Goal: Task Accomplishment & Management: Manage account settings

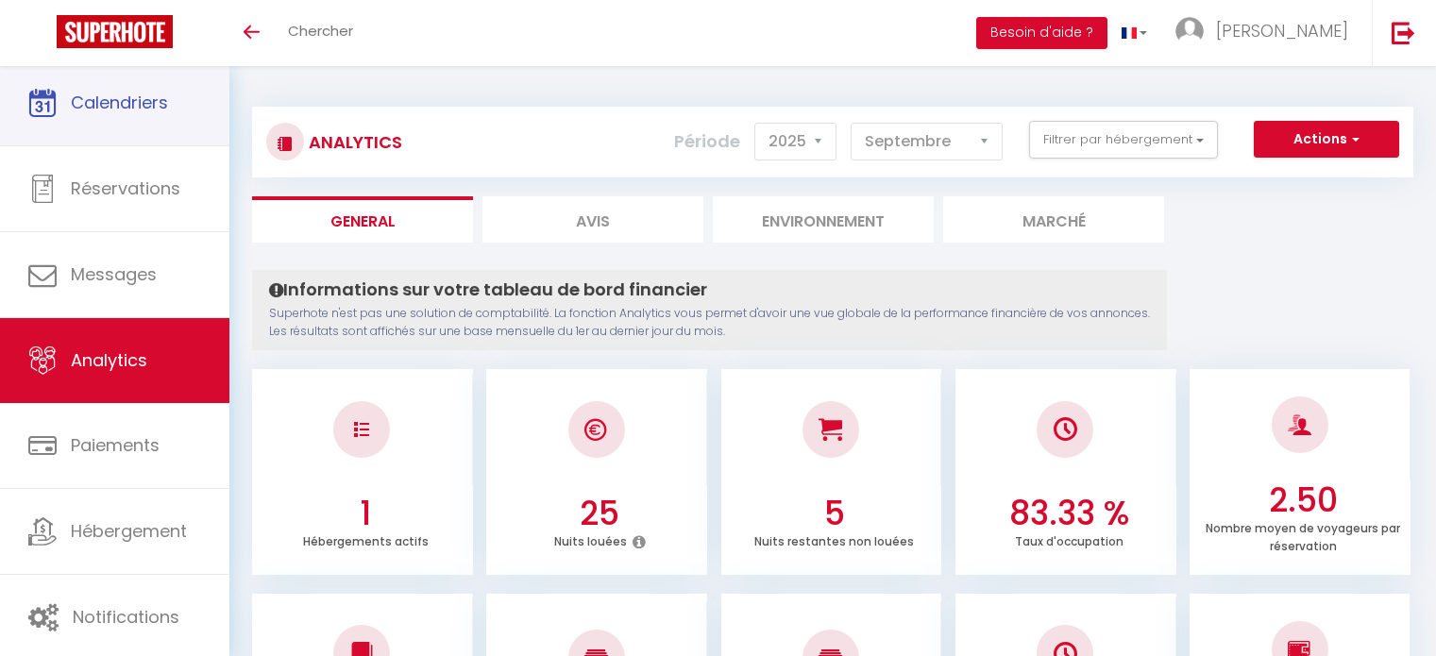
select select "2025"
select select "9"
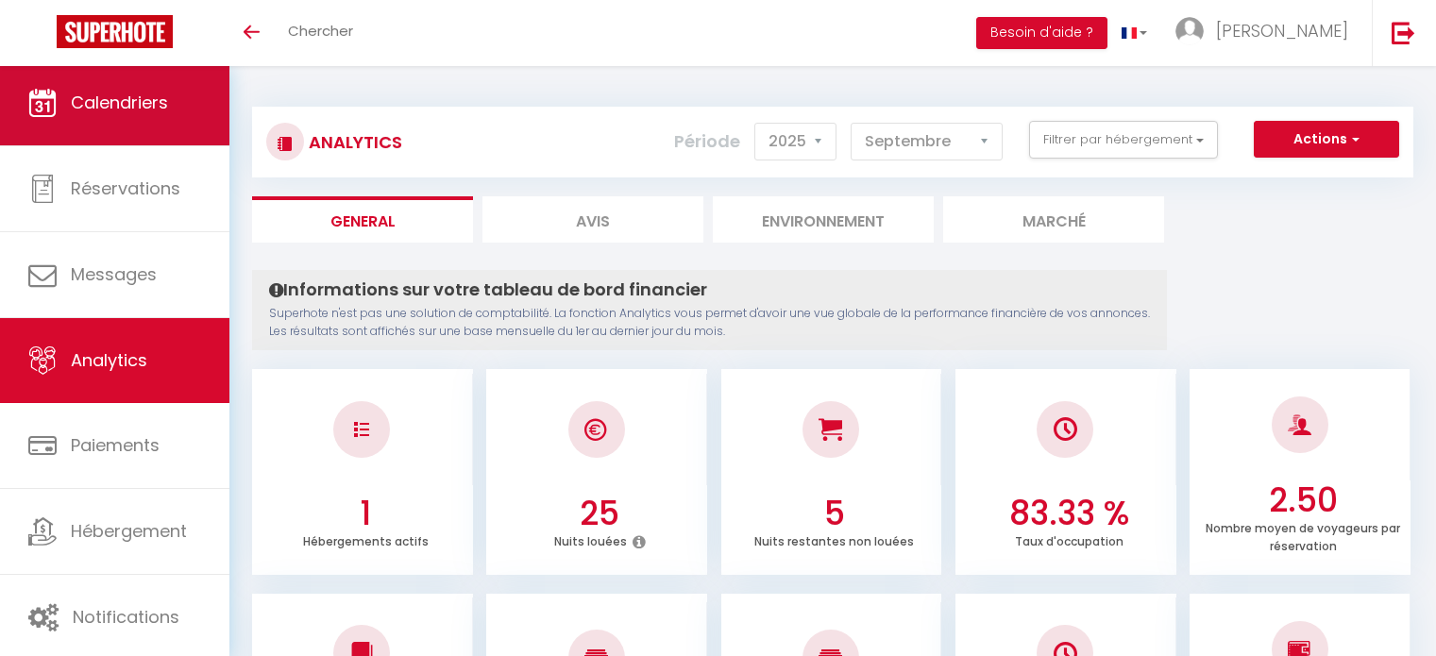
scroll to position [442, 0]
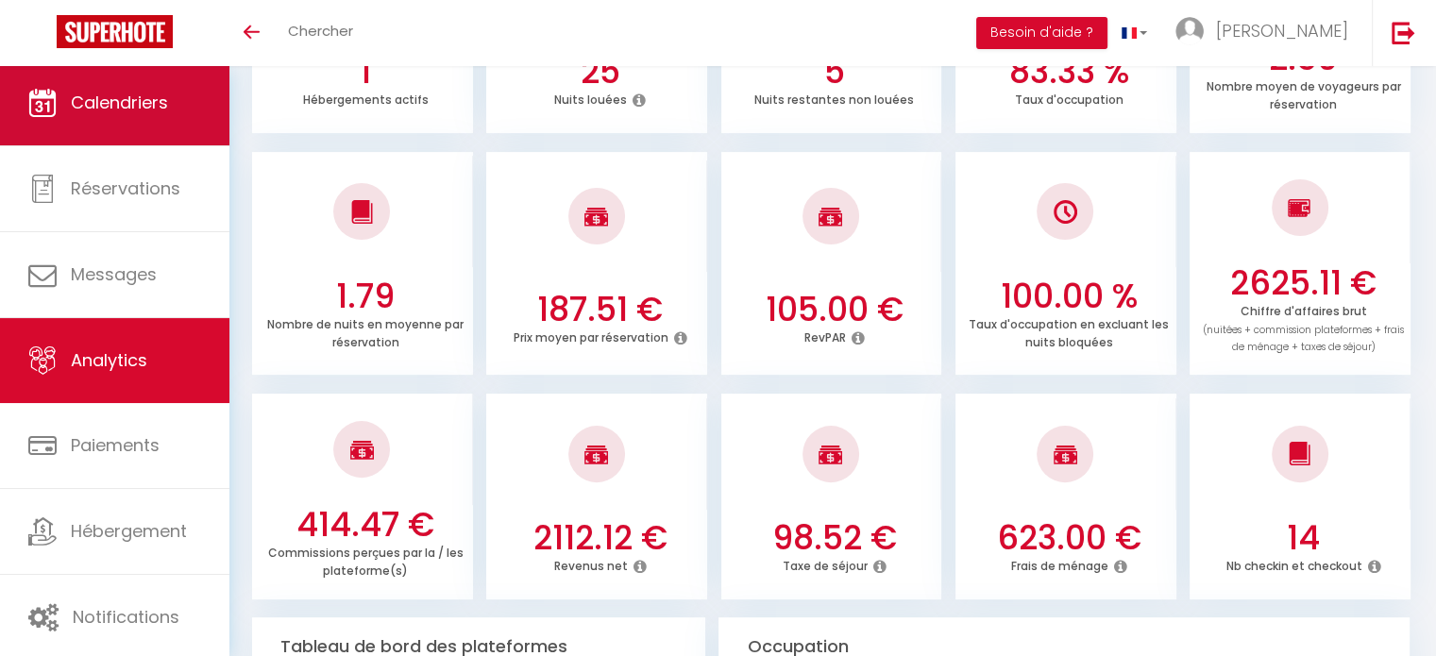
click at [139, 105] on span "Calendriers" at bounding box center [119, 103] width 97 height 24
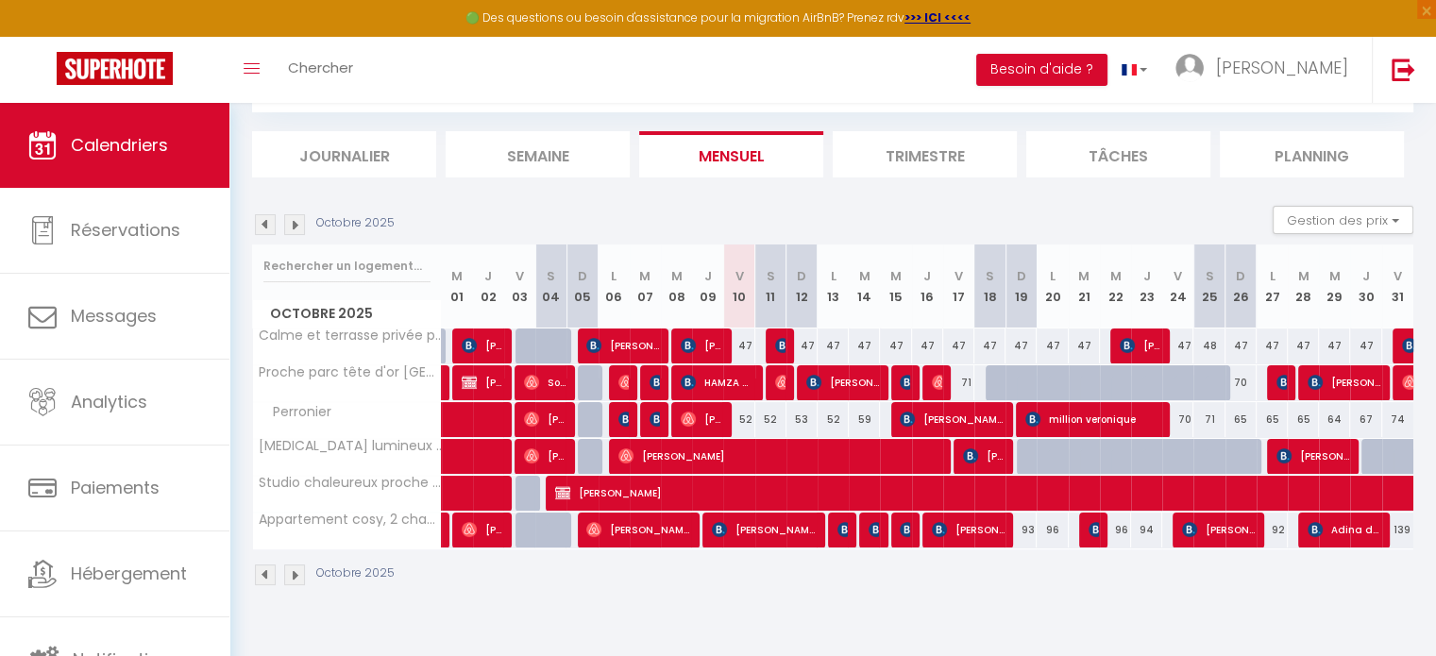
scroll to position [101, 0]
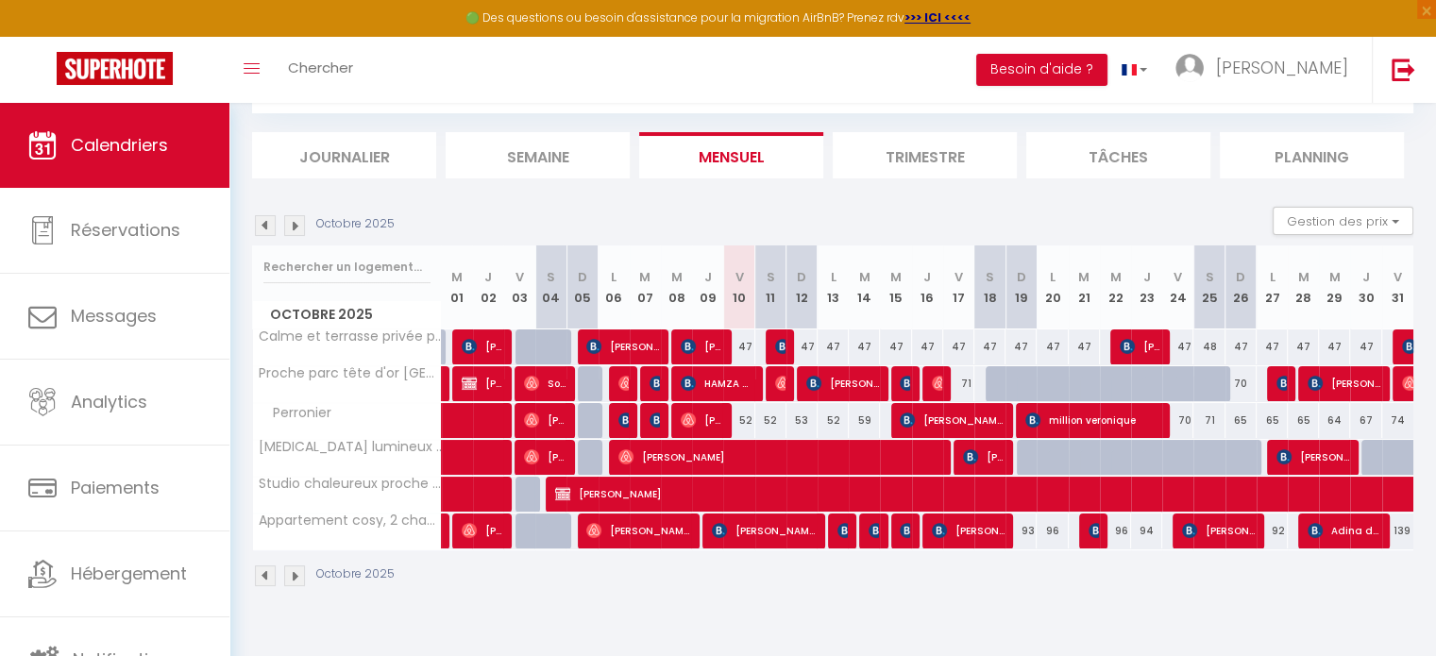
click at [295, 582] on img at bounding box center [294, 575] width 21 height 21
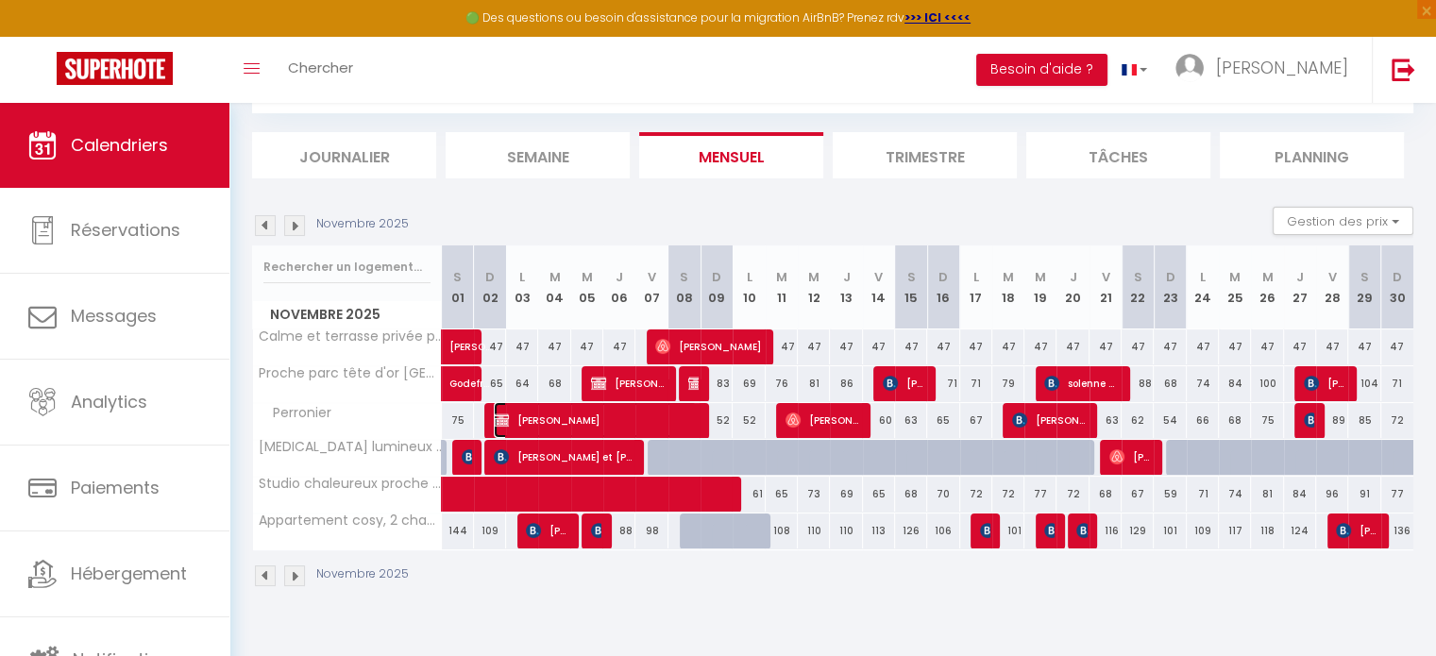
click at [618, 422] on span "Jérémy Delorme" at bounding box center [595, 420] width 203 height 36
select select "KO"
select select "0"
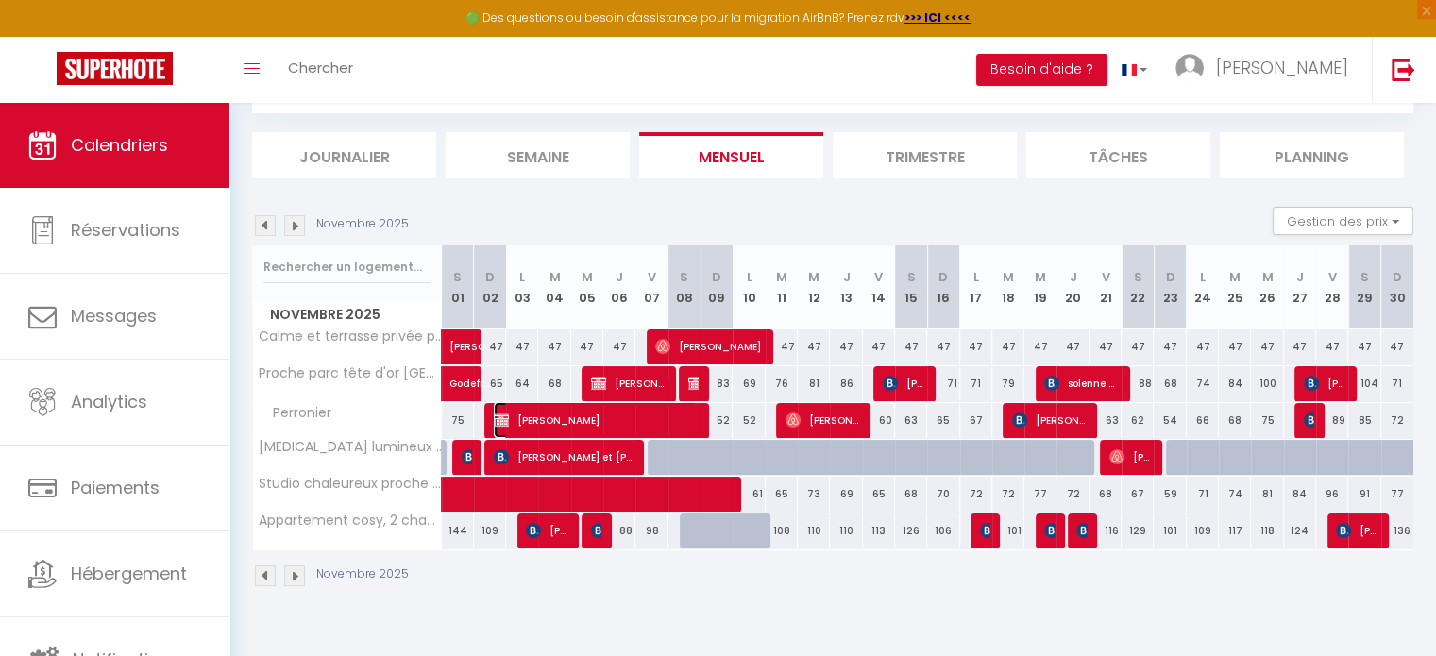
select select "1"
select select
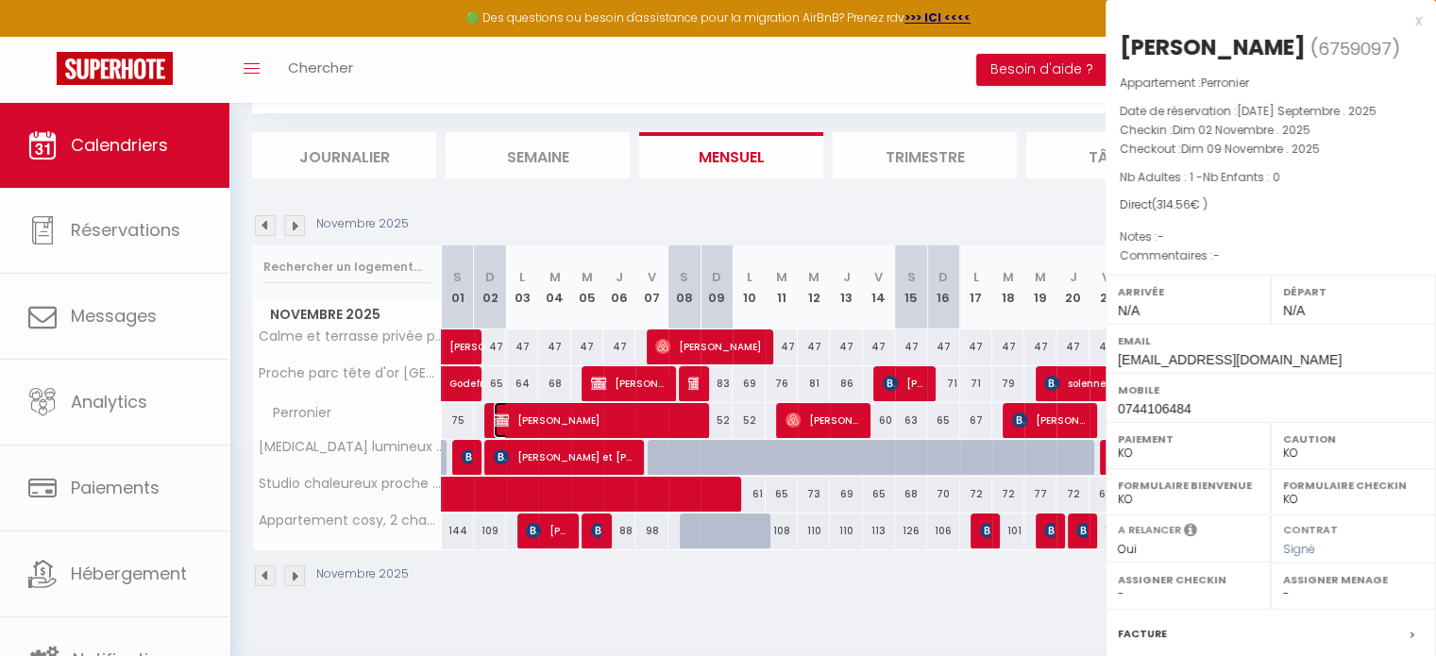
select select "38531"
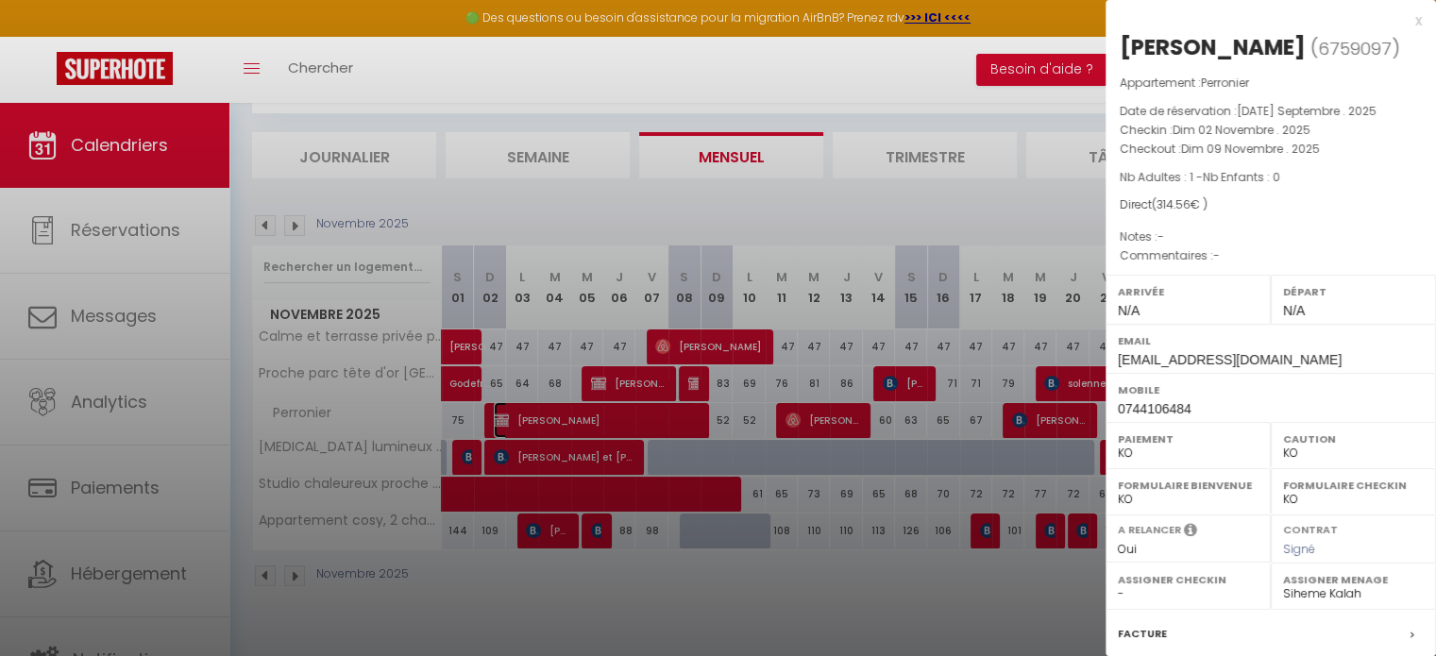
scroll to position [220, 0]
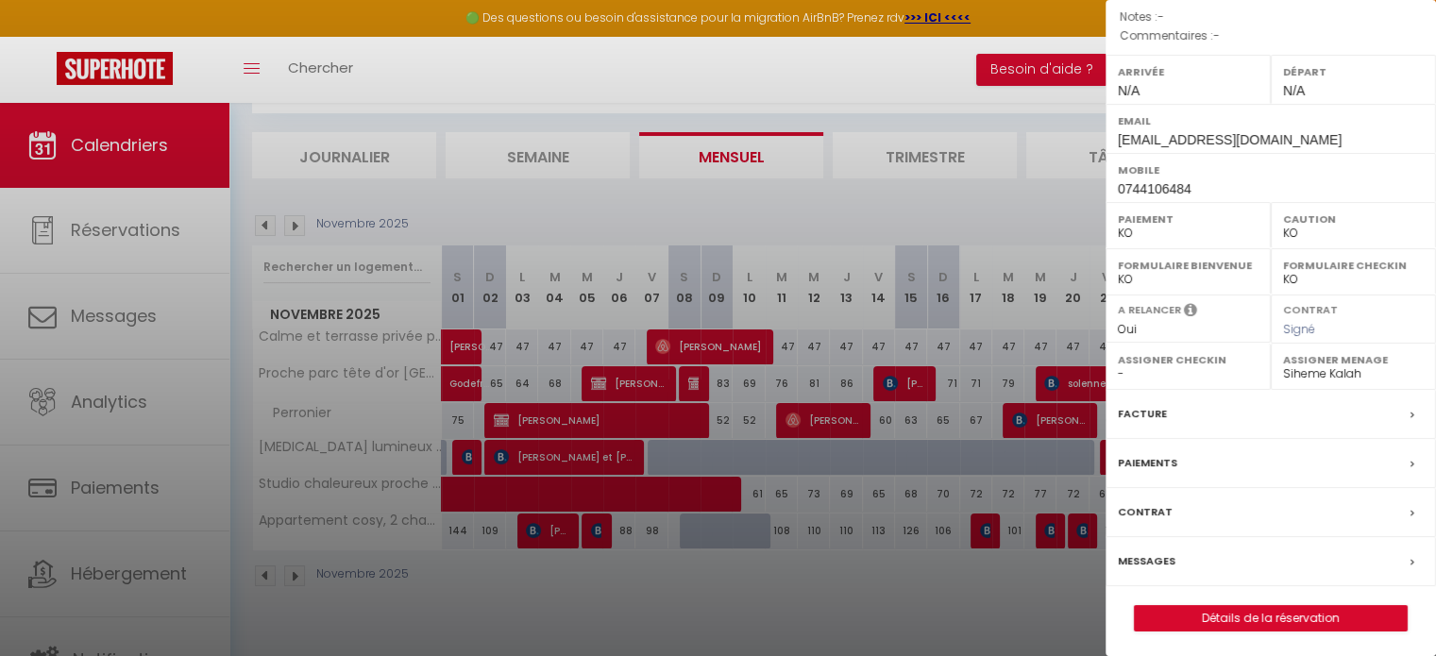
click at [1167, 456] on label "Paiements" at bounding box center [1147, 463] width 59 height 20
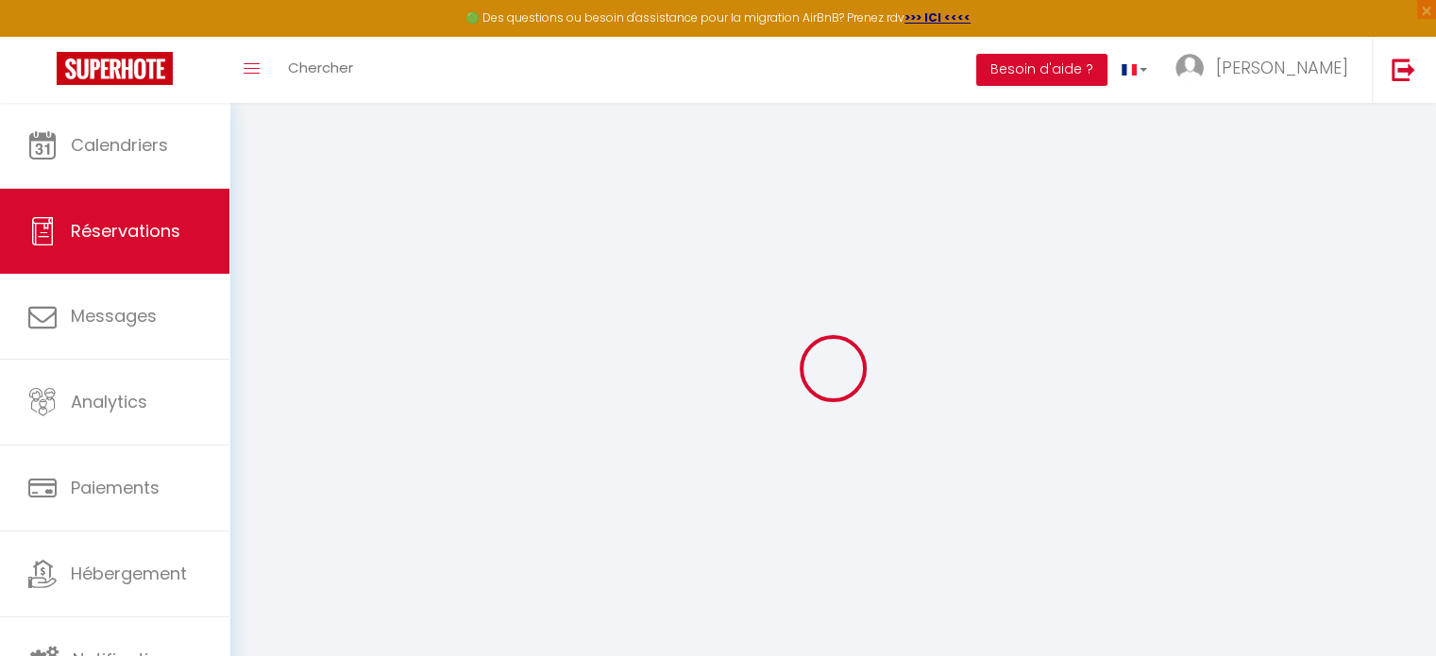
select select "0"
select select
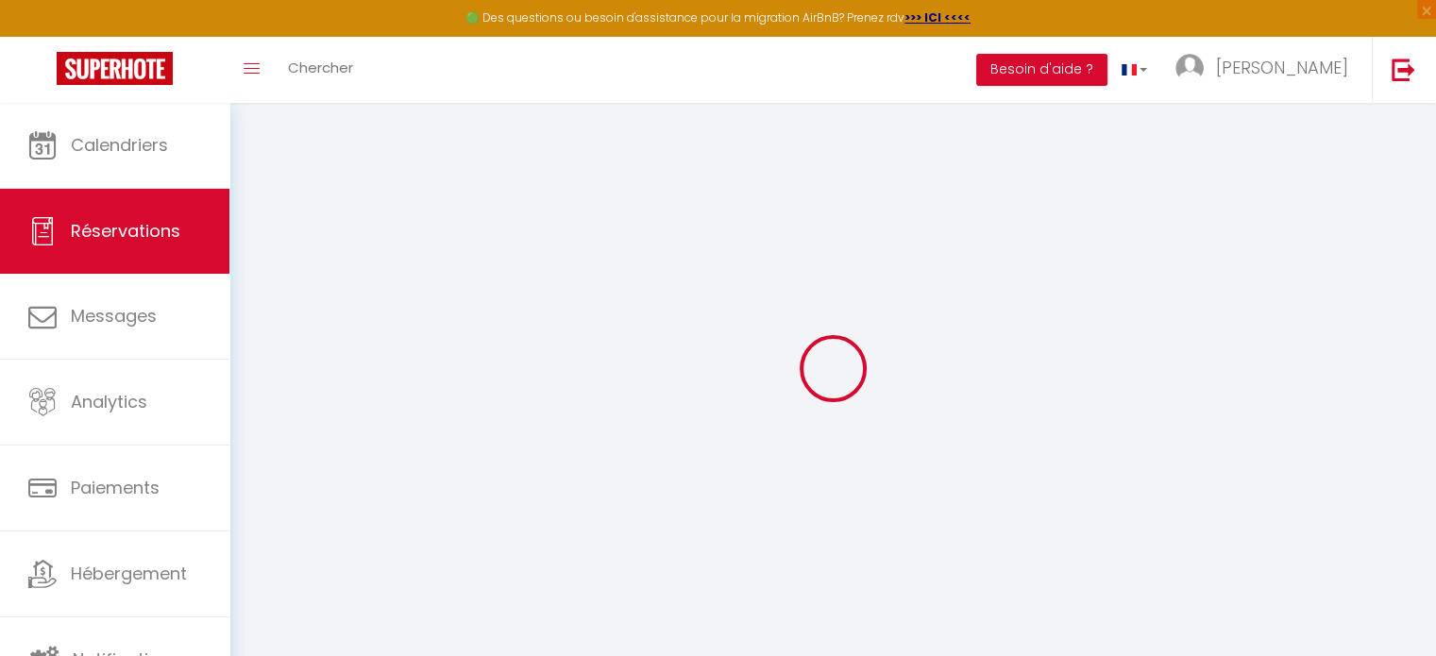
checkbox input "false"
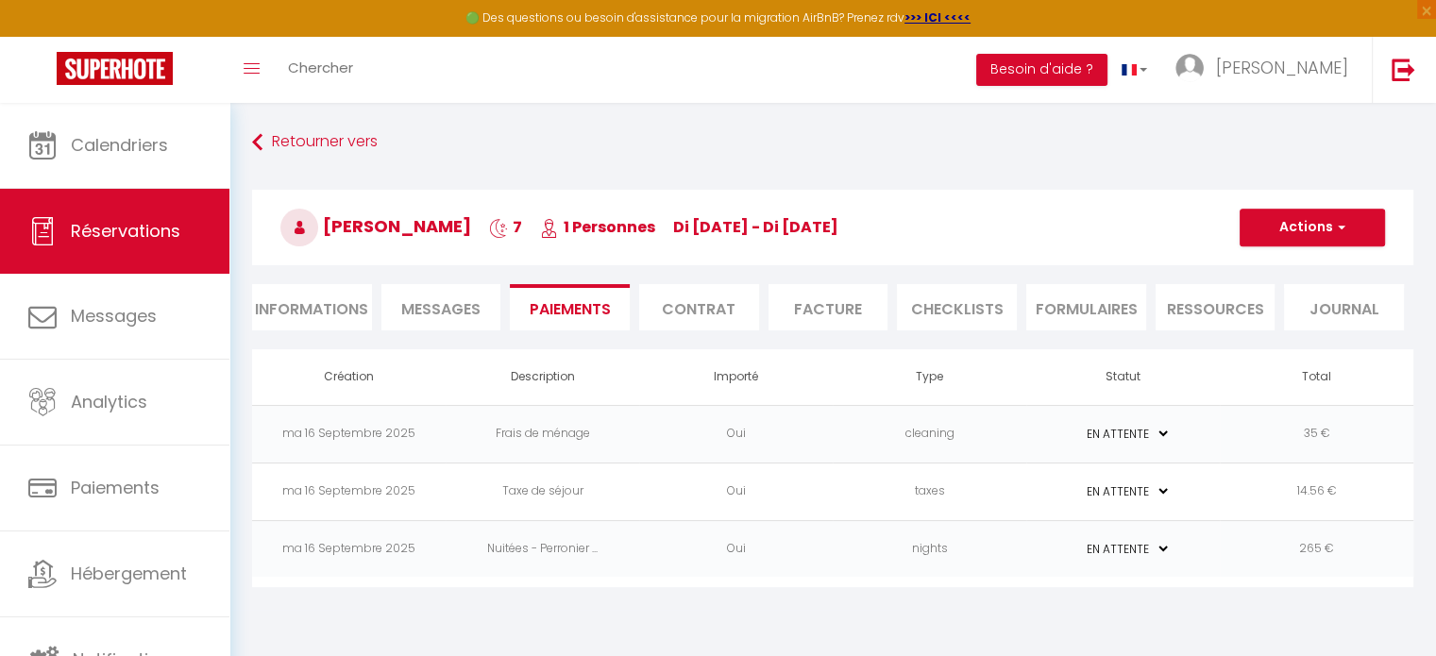
click at [264, 309] on li "Informations" at bounding box center [312, 307] width 120 height 46
select select
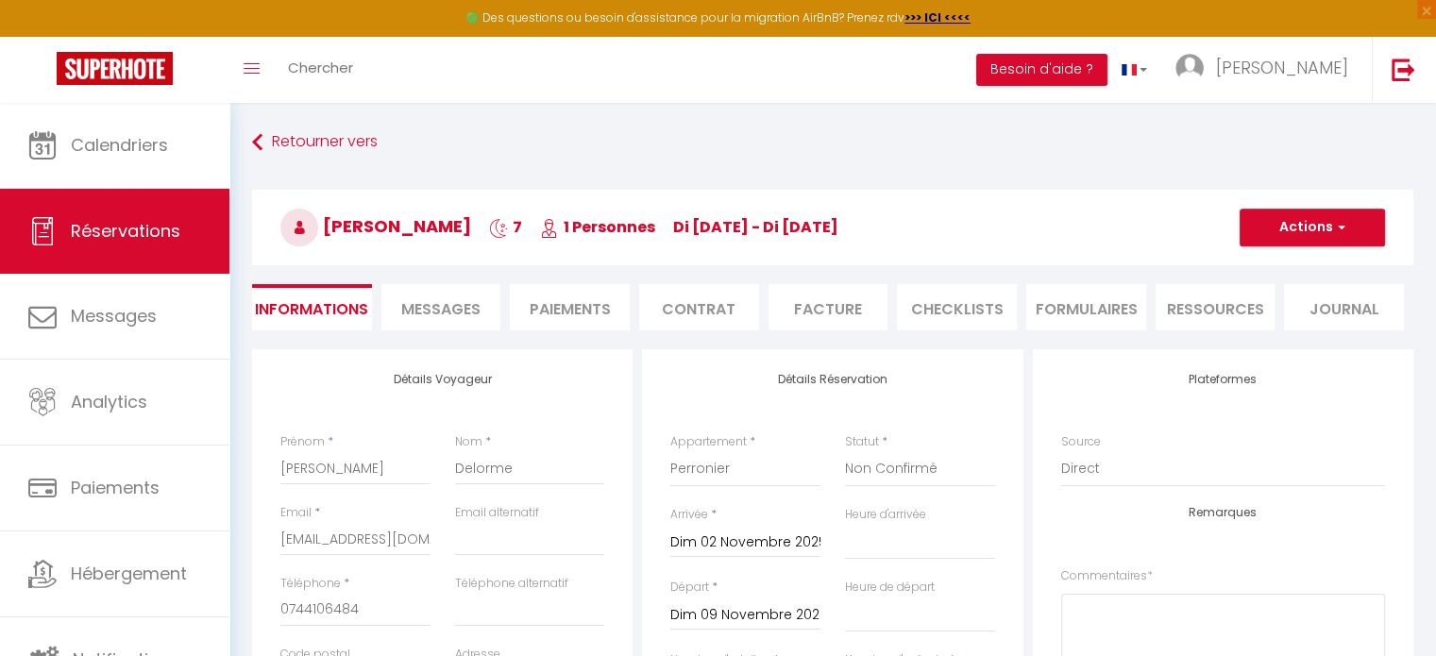
click at [717, 311] on li "Contrat" at bounding box center [699, 307] width 120 height 46
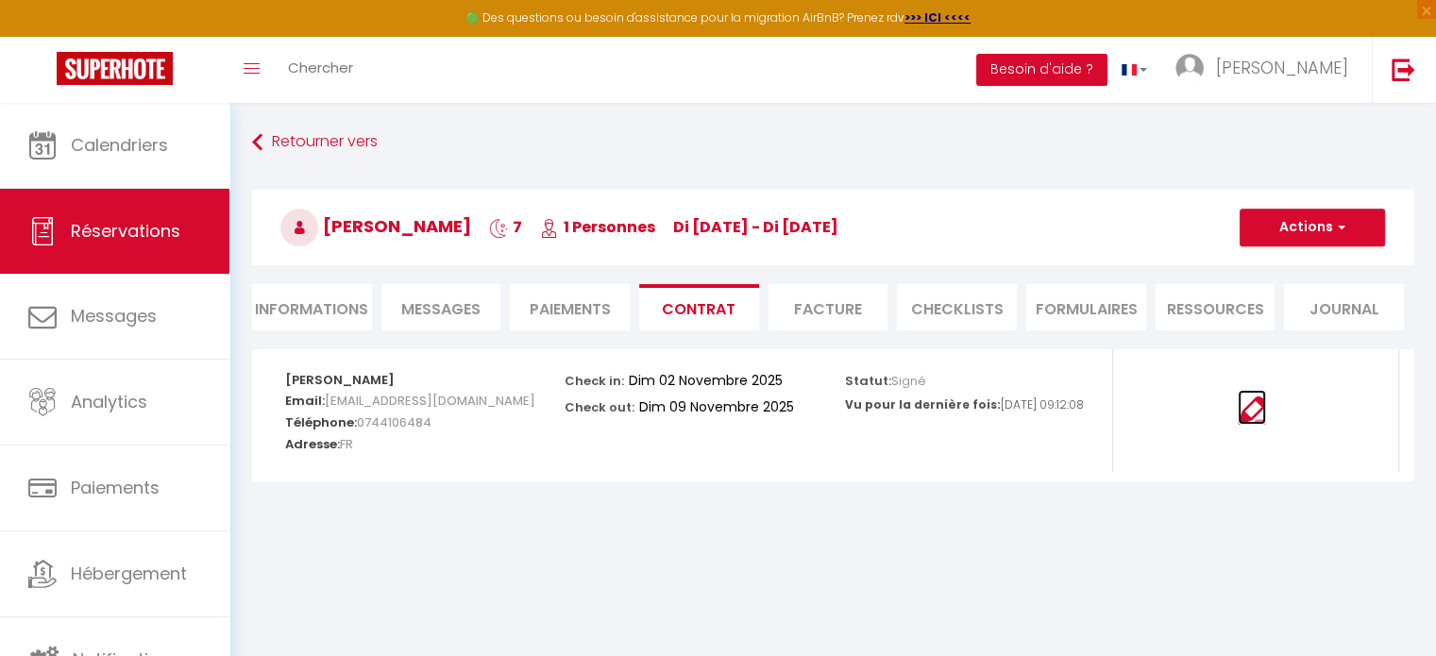
click at [1256, 418] on img at bounding box center [1251, 410] width 28 height 28
click at [1244, 412] on img at bounding box center [1251, 410] width 28 height 28
click at [1242, 399] on img at bounding box center [1251, 410] width 28 height 28
click at [1251, 411] on img at bounding box center [1251, 410] width 28 height 28
click at [321, 305] on li "Informations" at bounding box center [312, 307] width 120 height 46
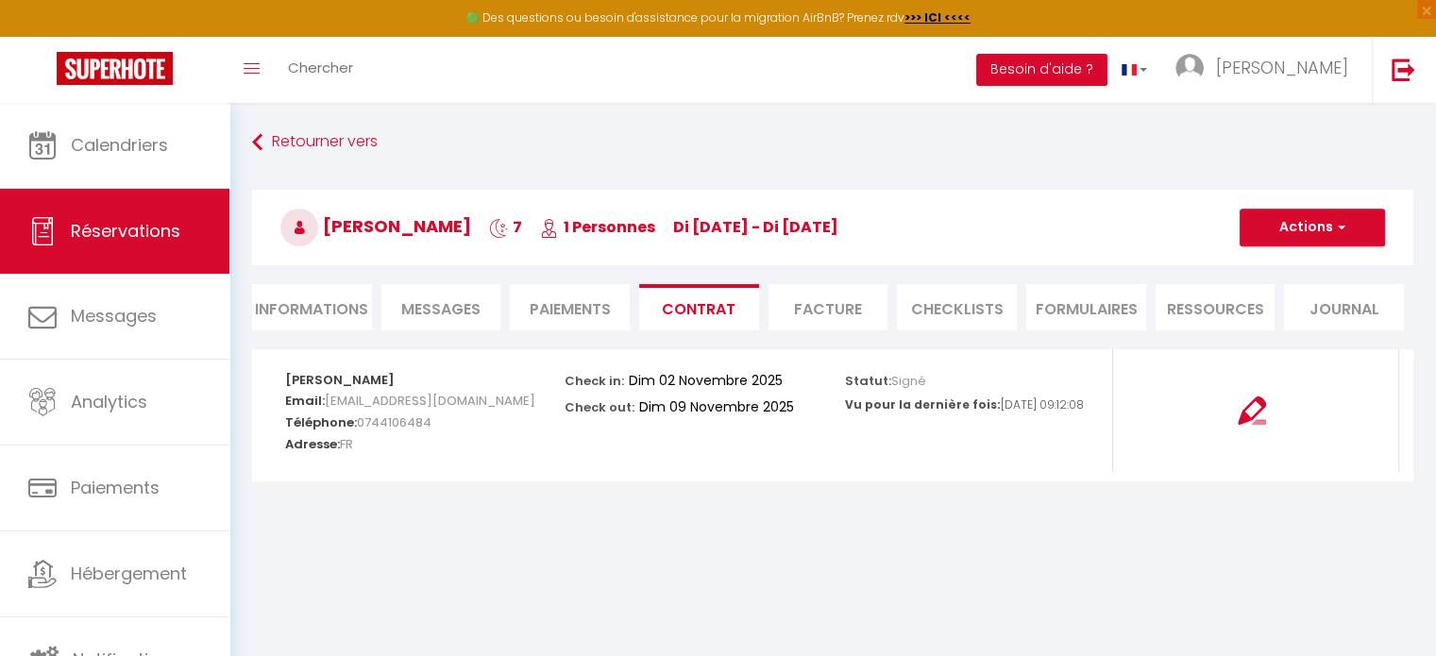
select select
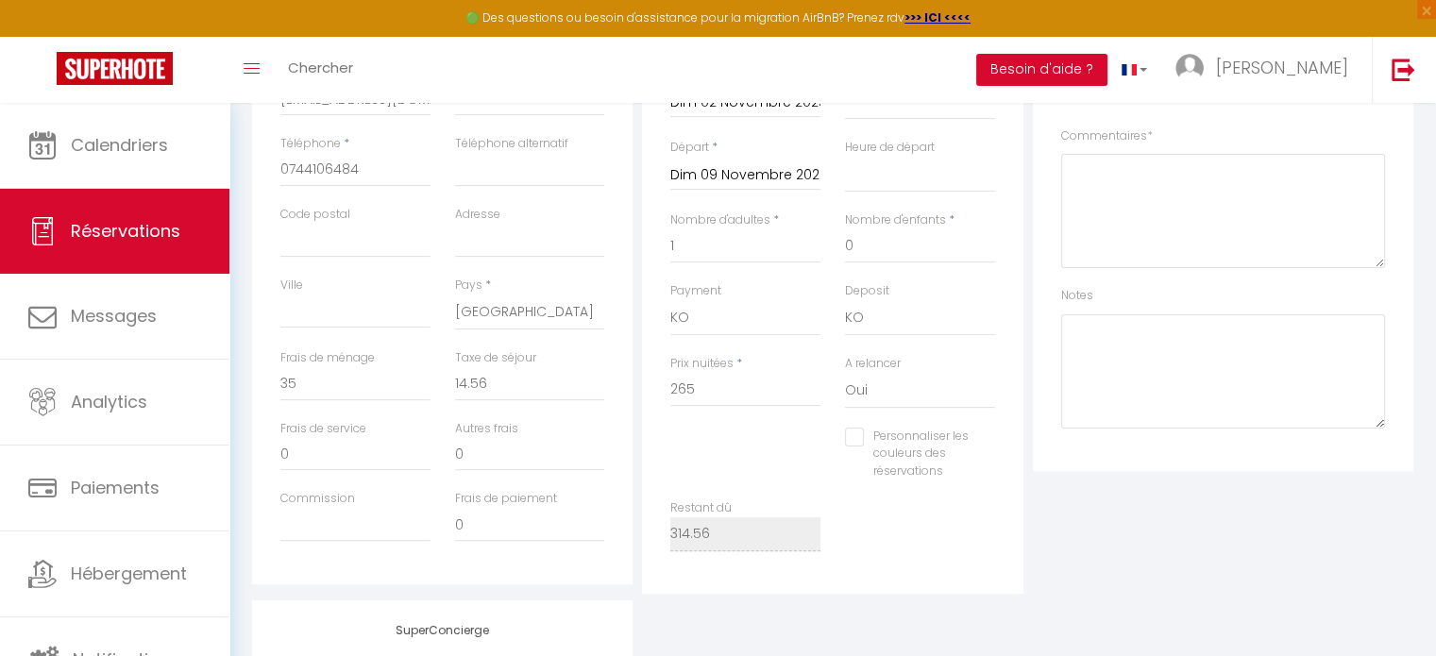
scroll to position [438, 0]
click at [706, 385] on input "265" at bounding box center [745, 392] width 150 height 34
type input "26"
select select
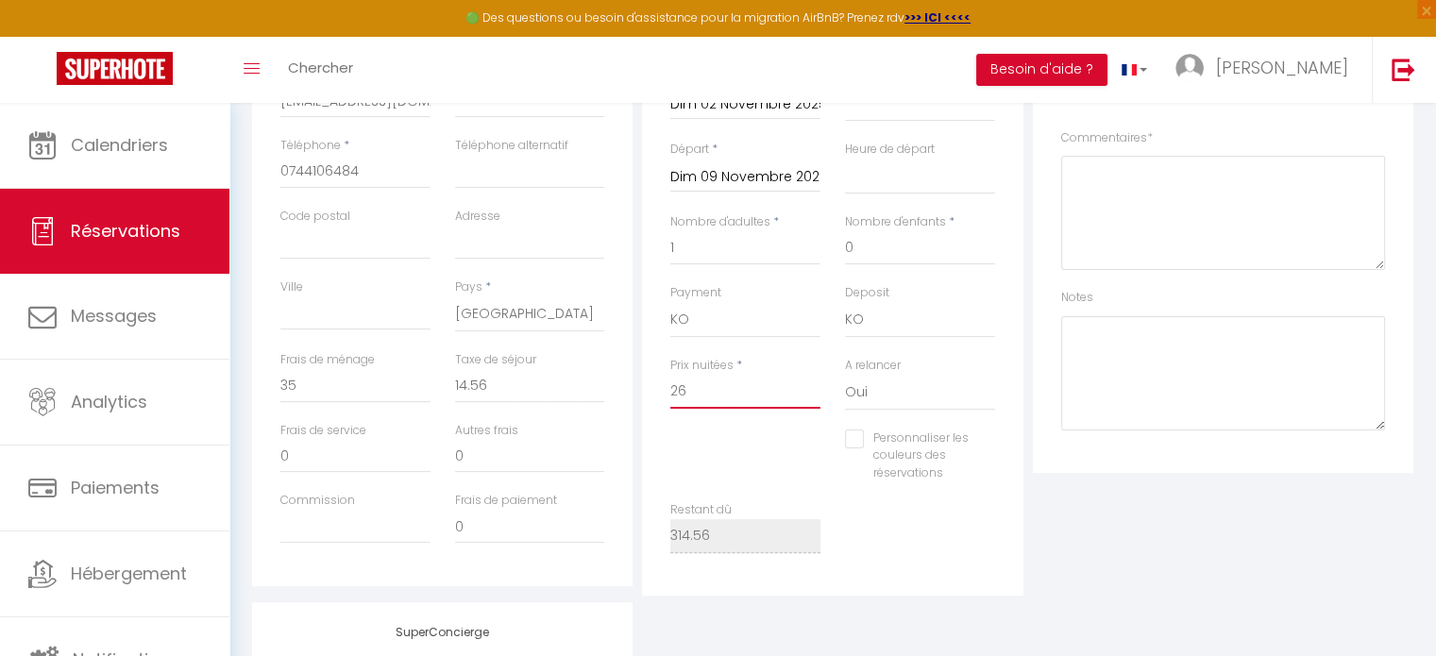
checkbox input "false"
type input "2"
select select
checkbox input "false"
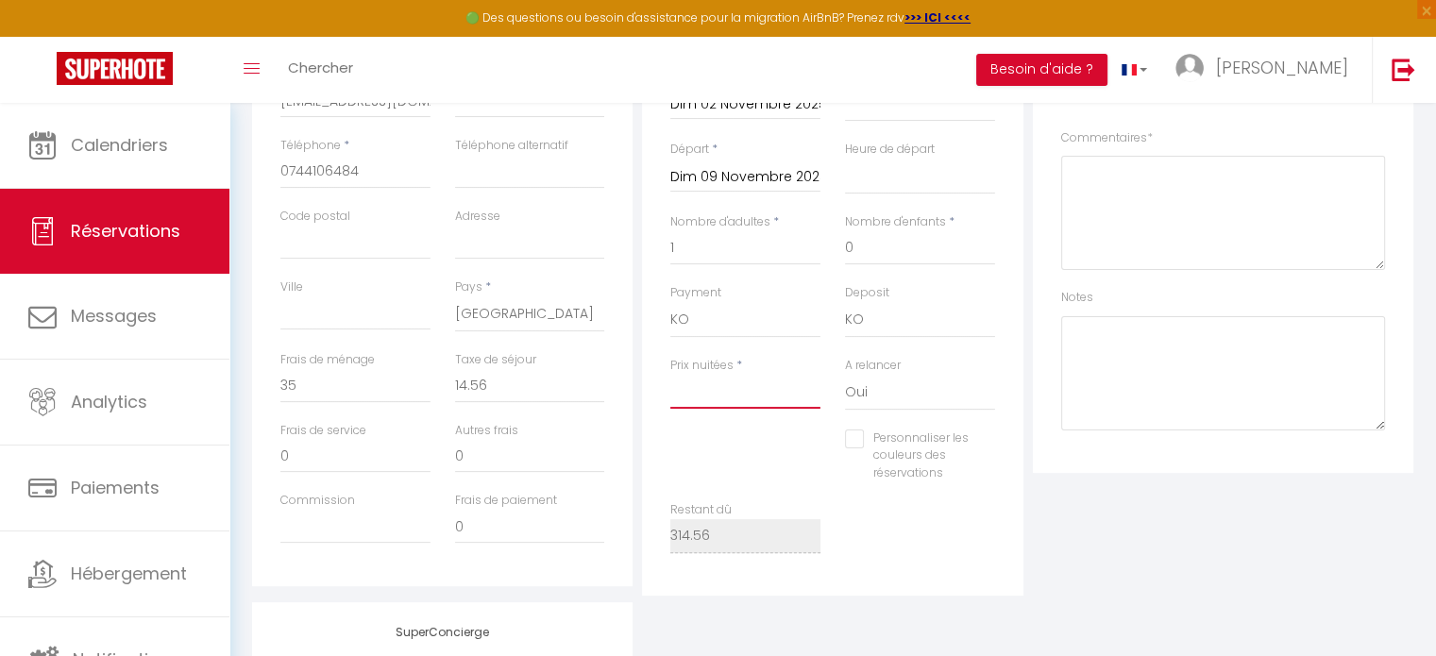
select select
checkbox input "false"
type input "3"
select select
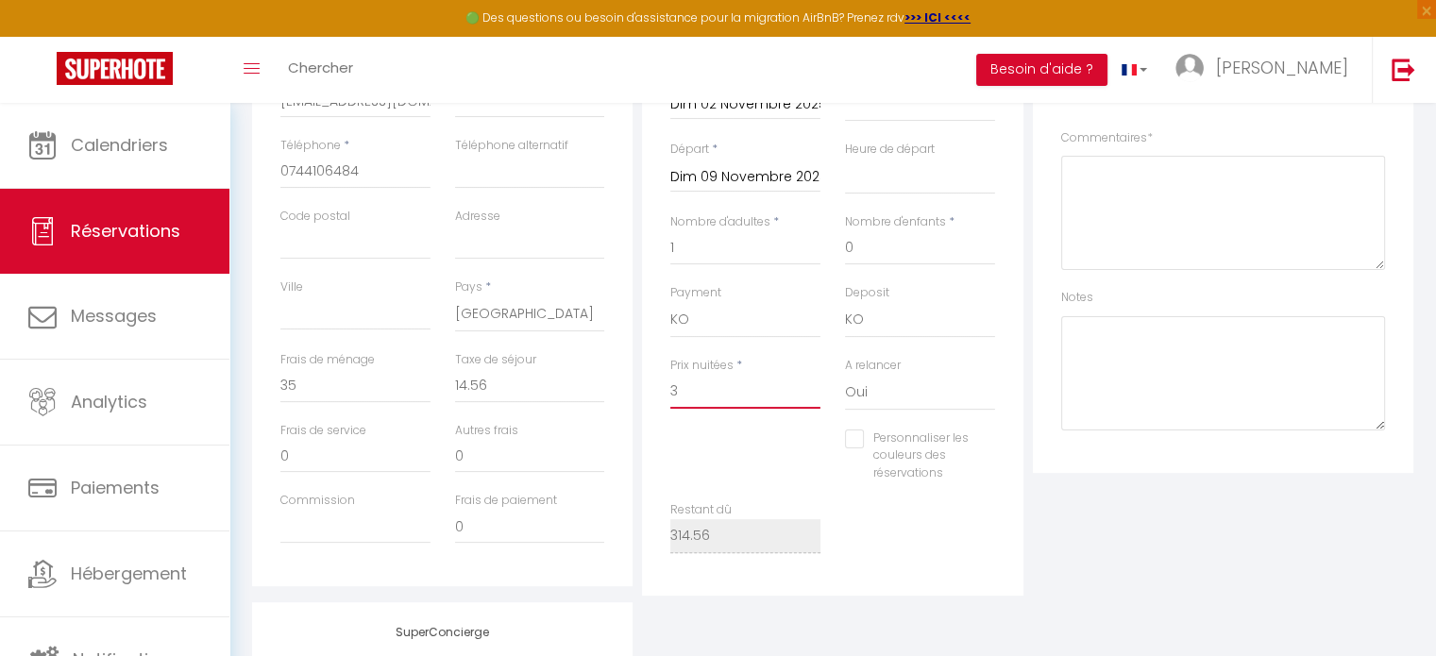
select select
checkbox input "false"
type input "31"
select select
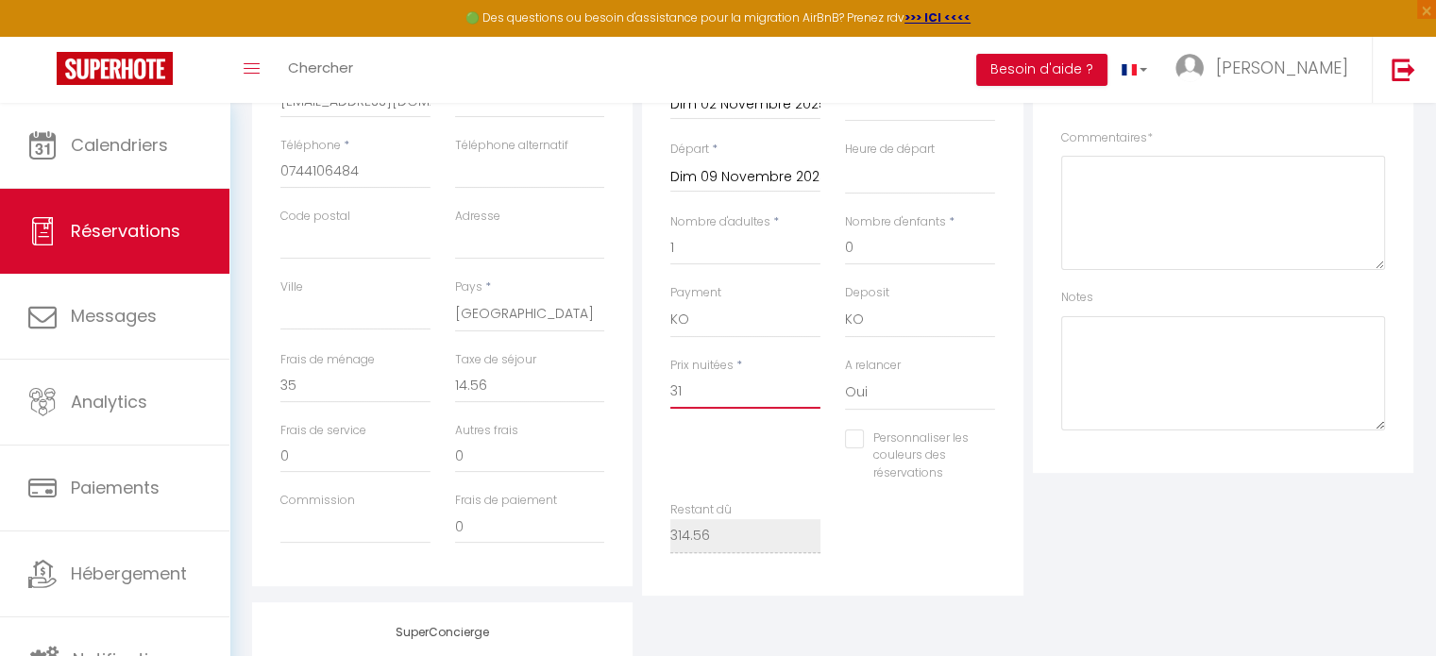
checkbox input "false"
type input "315"
select select
checkbox input "false"
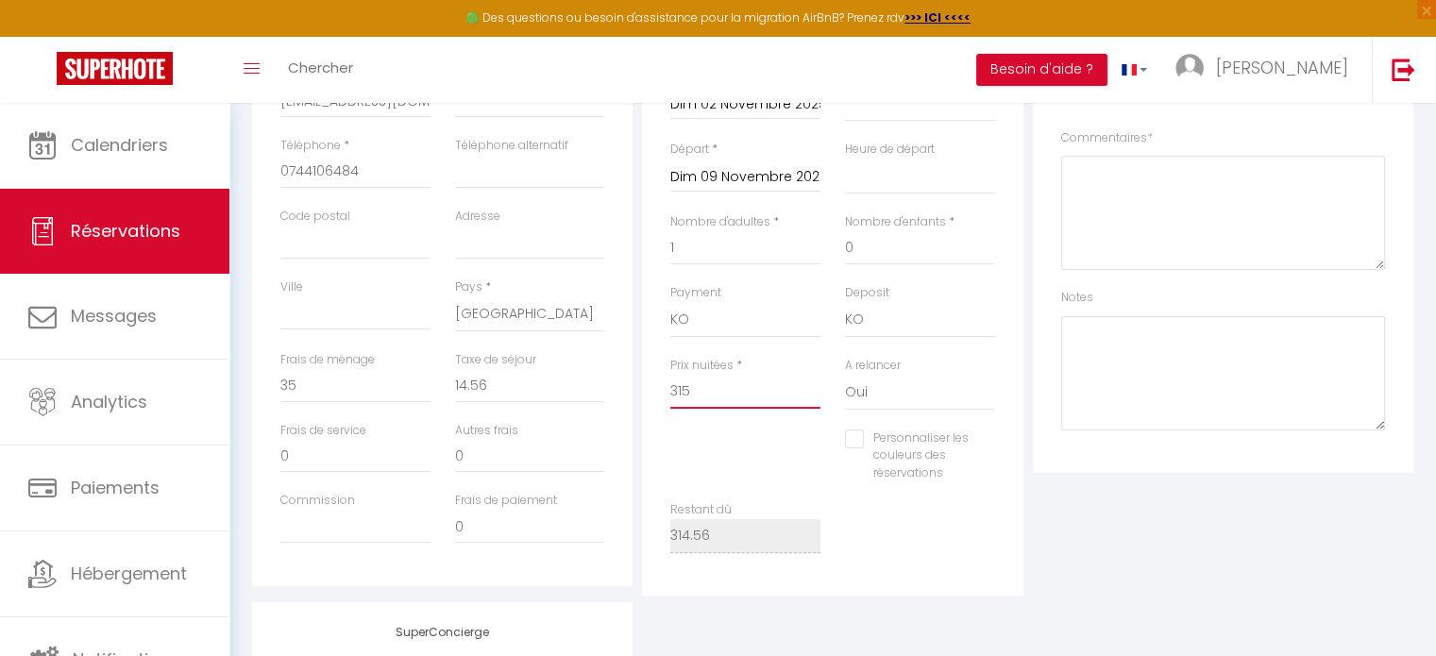
type input "315"
type input "0"
select select
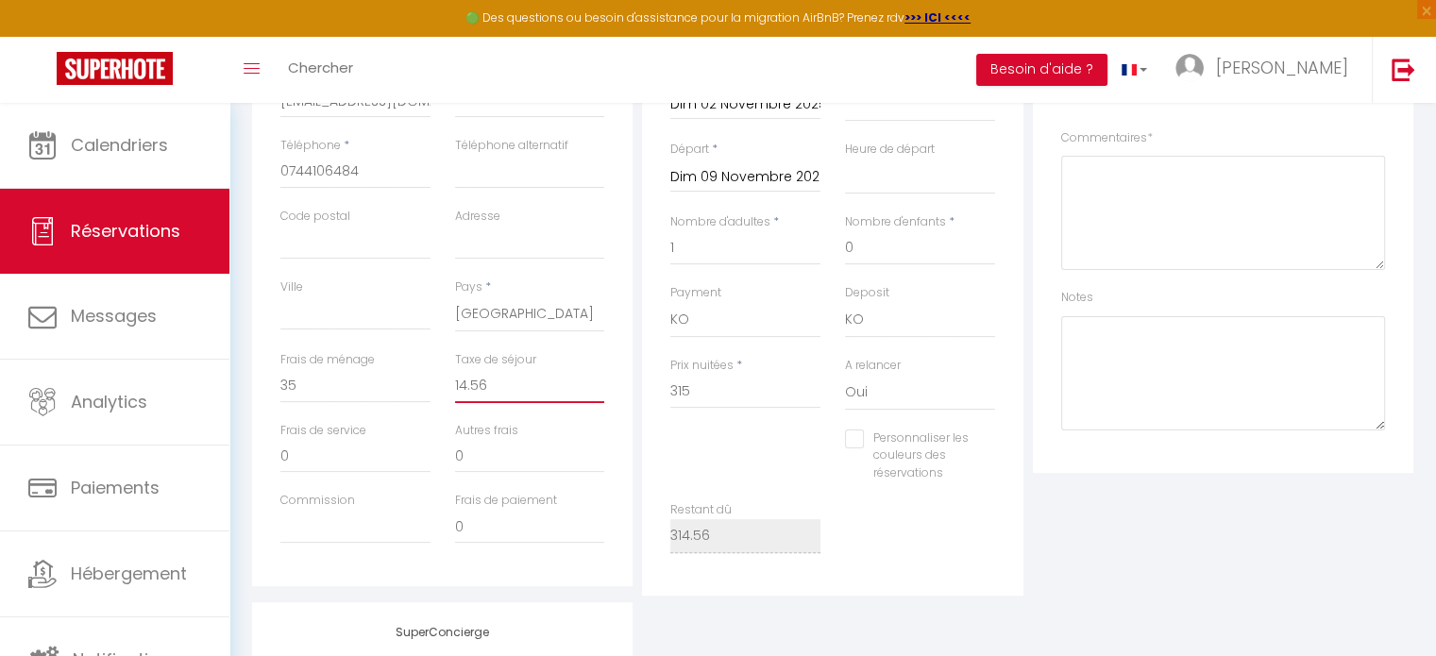
checkbox input "false"
click at [482, 378] on input "0" at bounding box center [530, 386] width 150 height 34
select select
checkbox input "false"
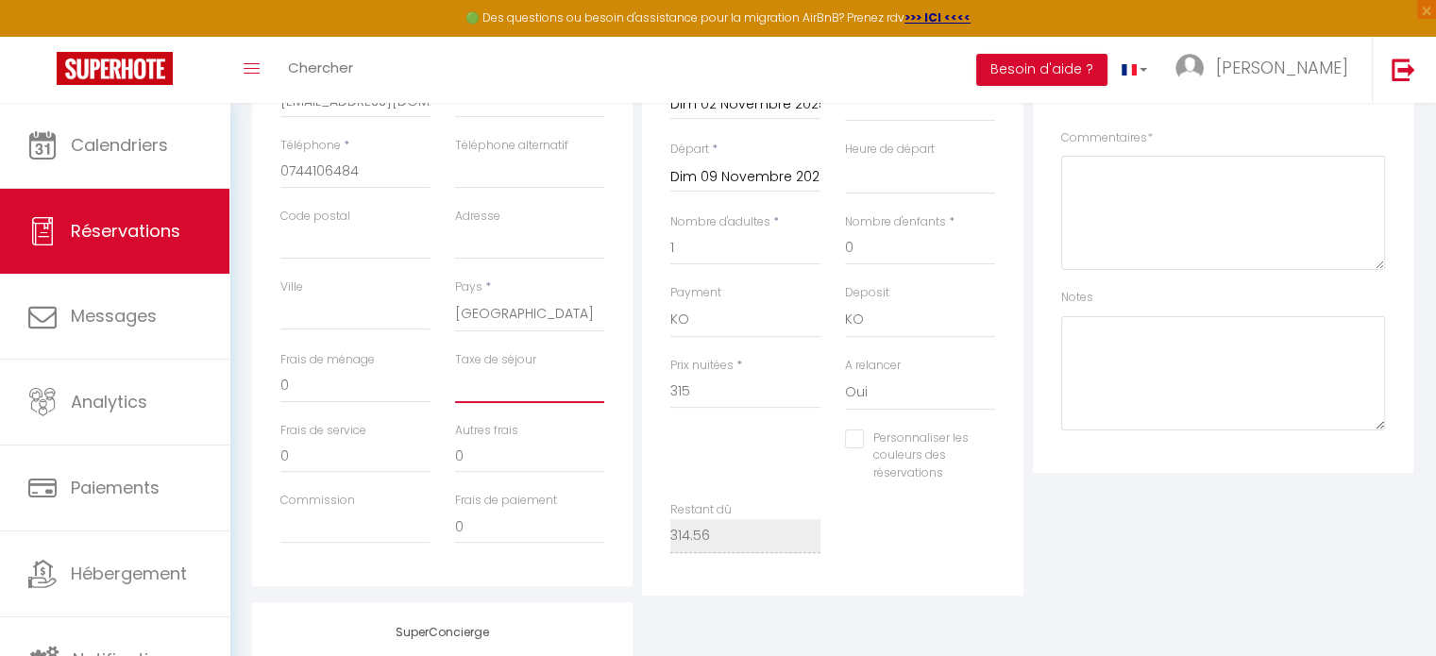
type input "1"
select select
checkbox input "false"
type input "17"
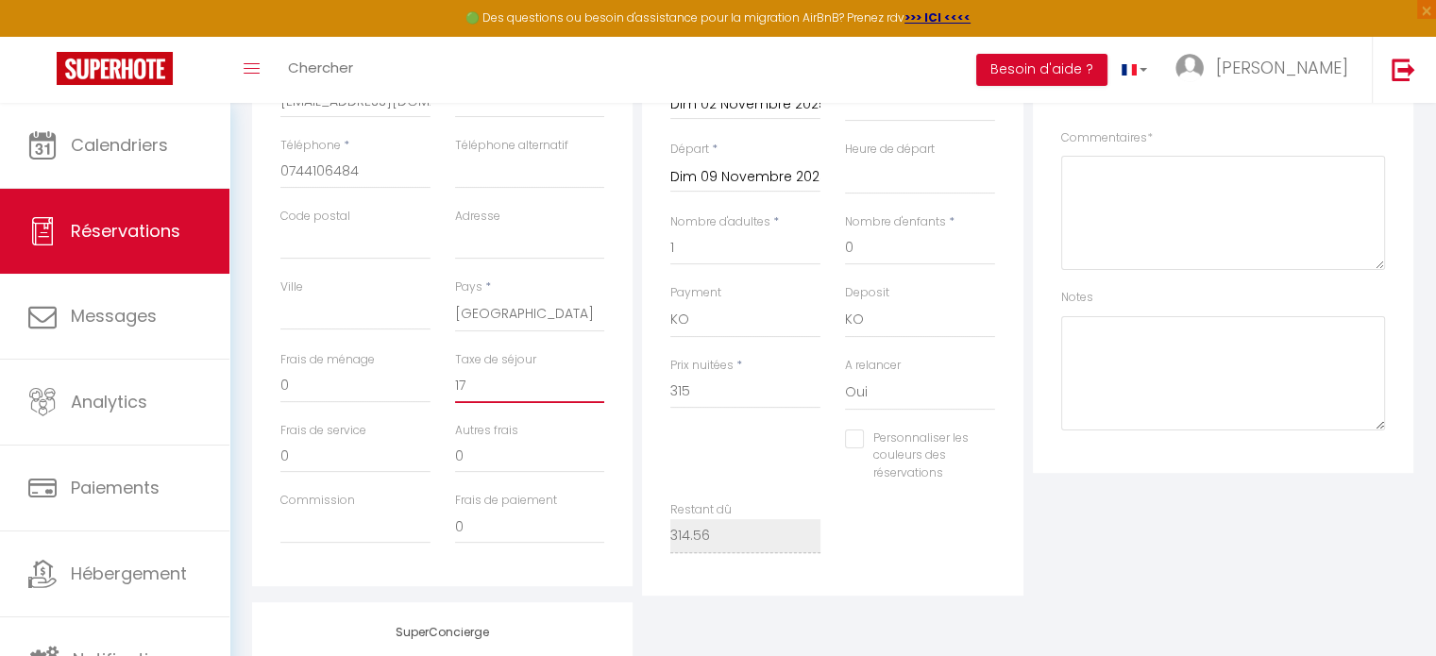
select select
checkbox input "false"
type input "17,"
select select
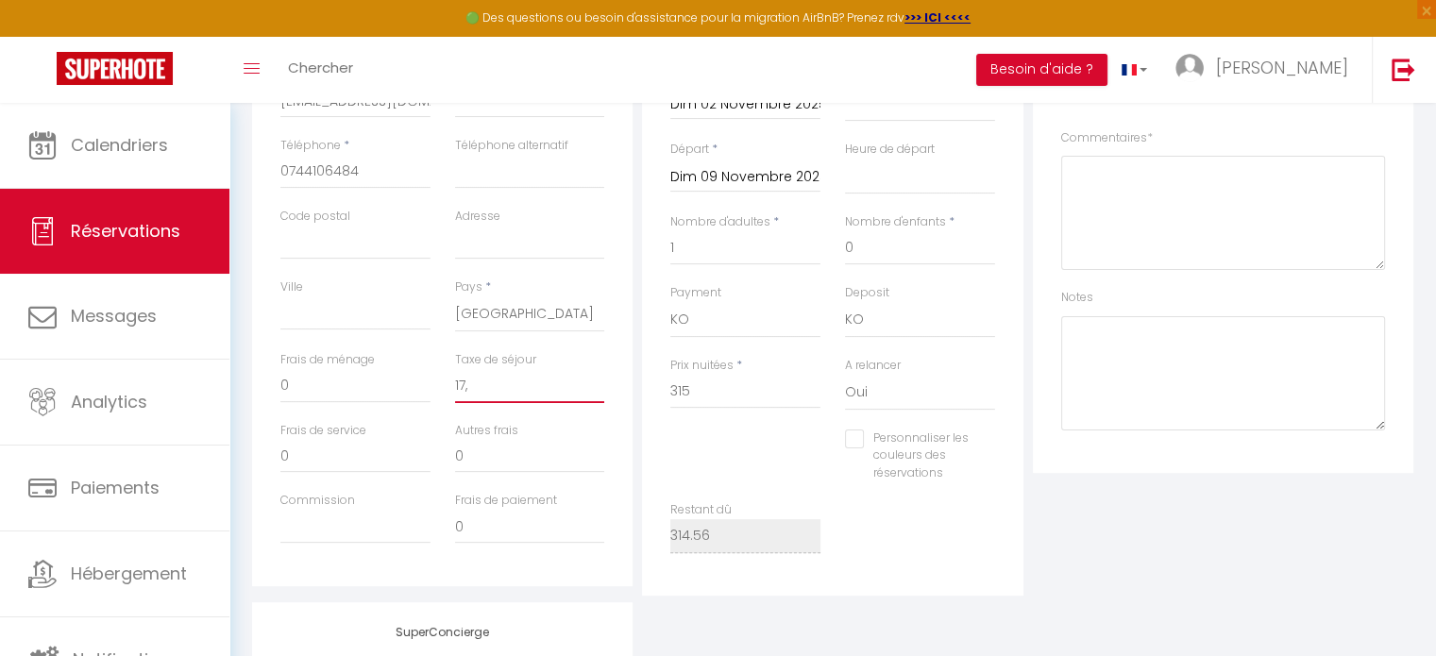
select select
checkbox input "false"
type input "17,3"
select select
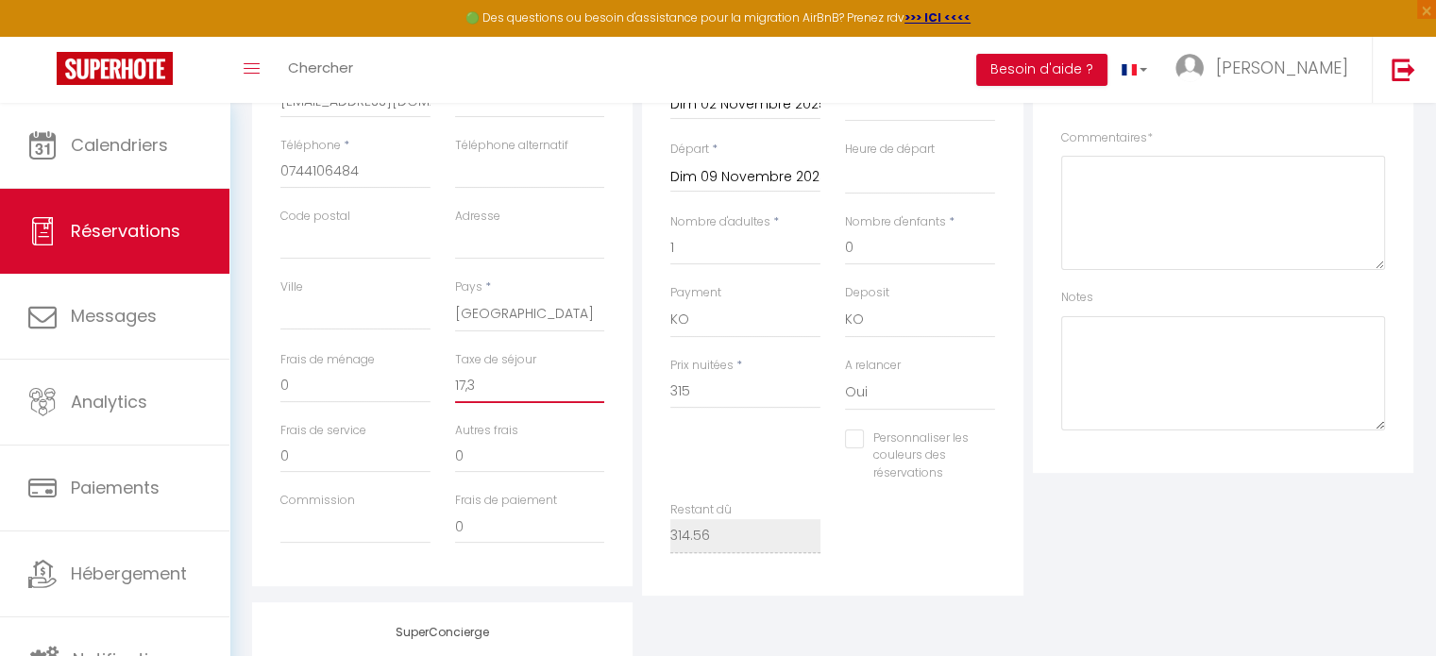
checkbox input "false"
type input "17,"
select select
checkbox input "false"
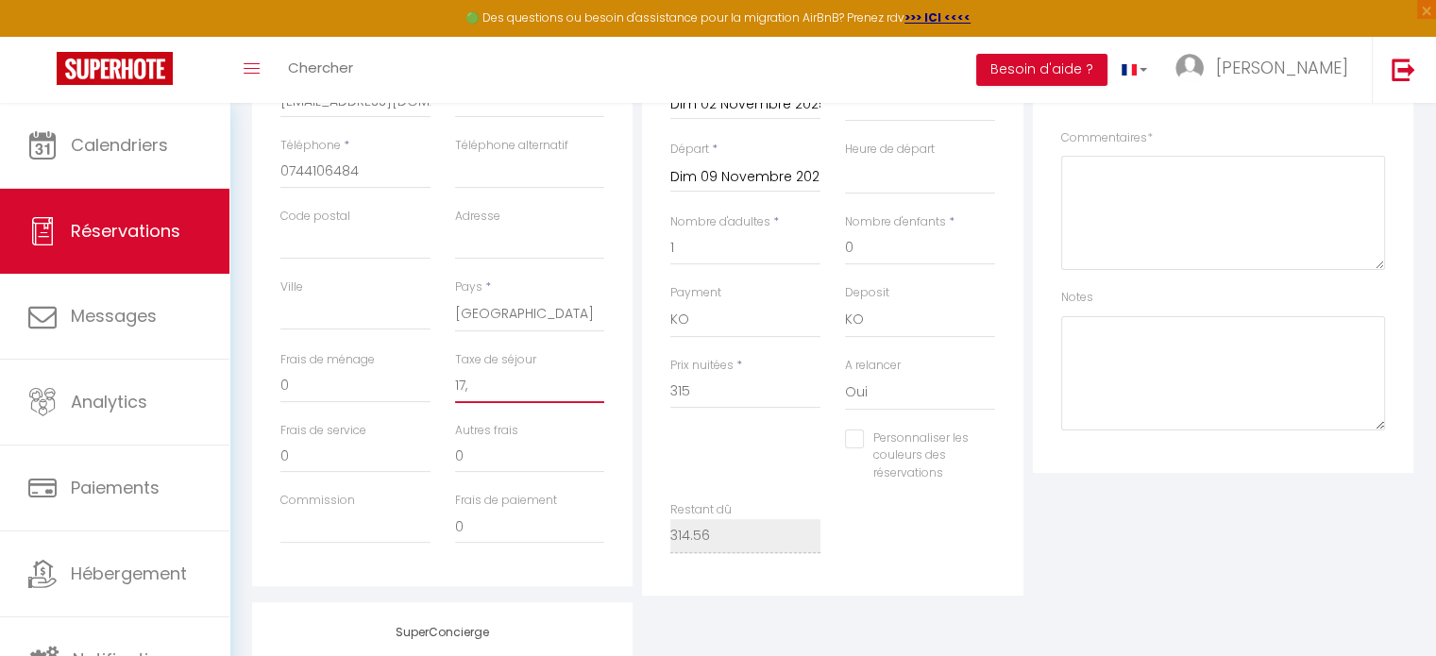
type input "17"
select select
checkbox input "false"
type input "17."
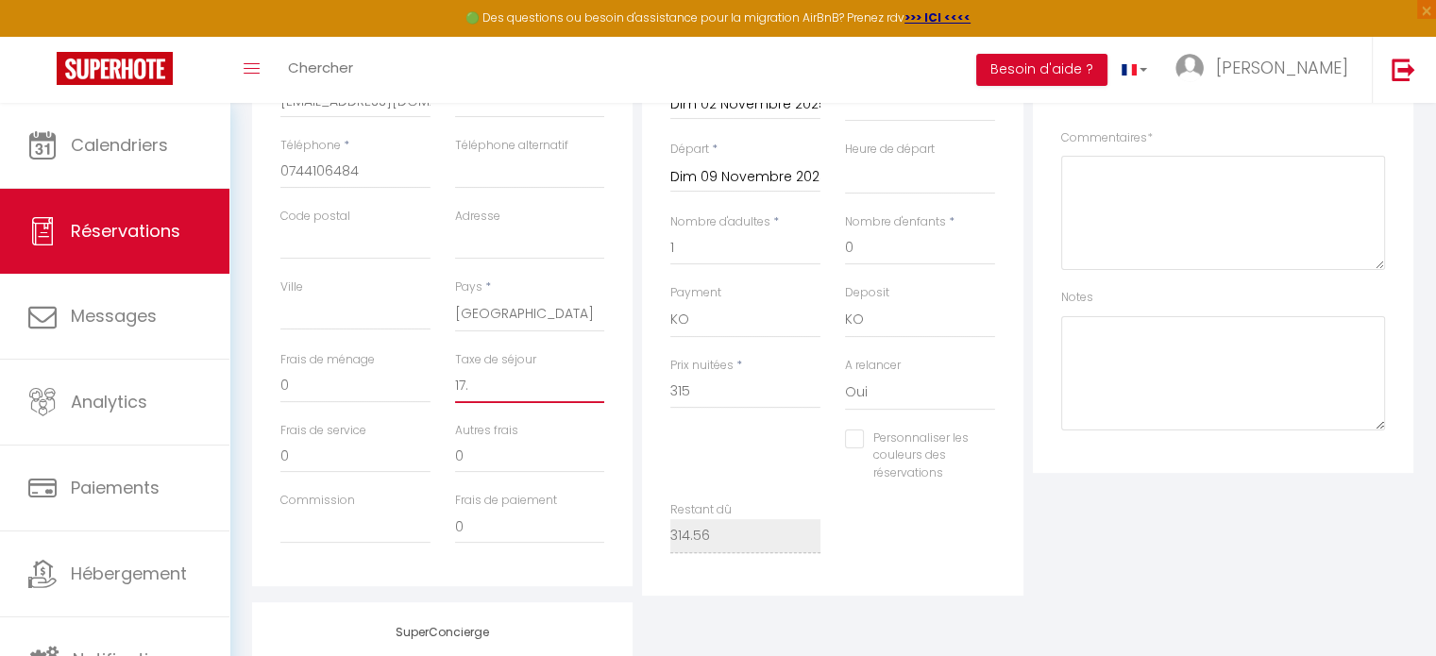
select select
checkbox input "false"
type input "17.3"
select select
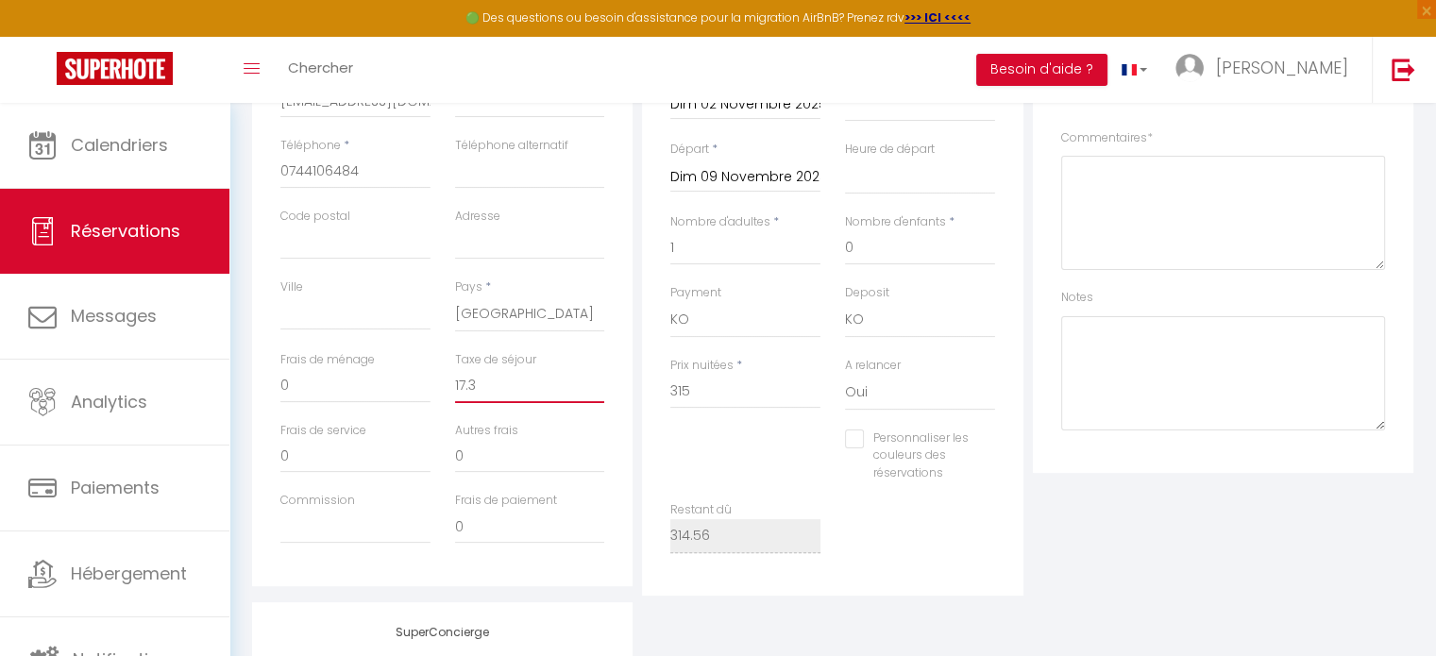
select select
checkbox input "false"
type input "17.36"
select select
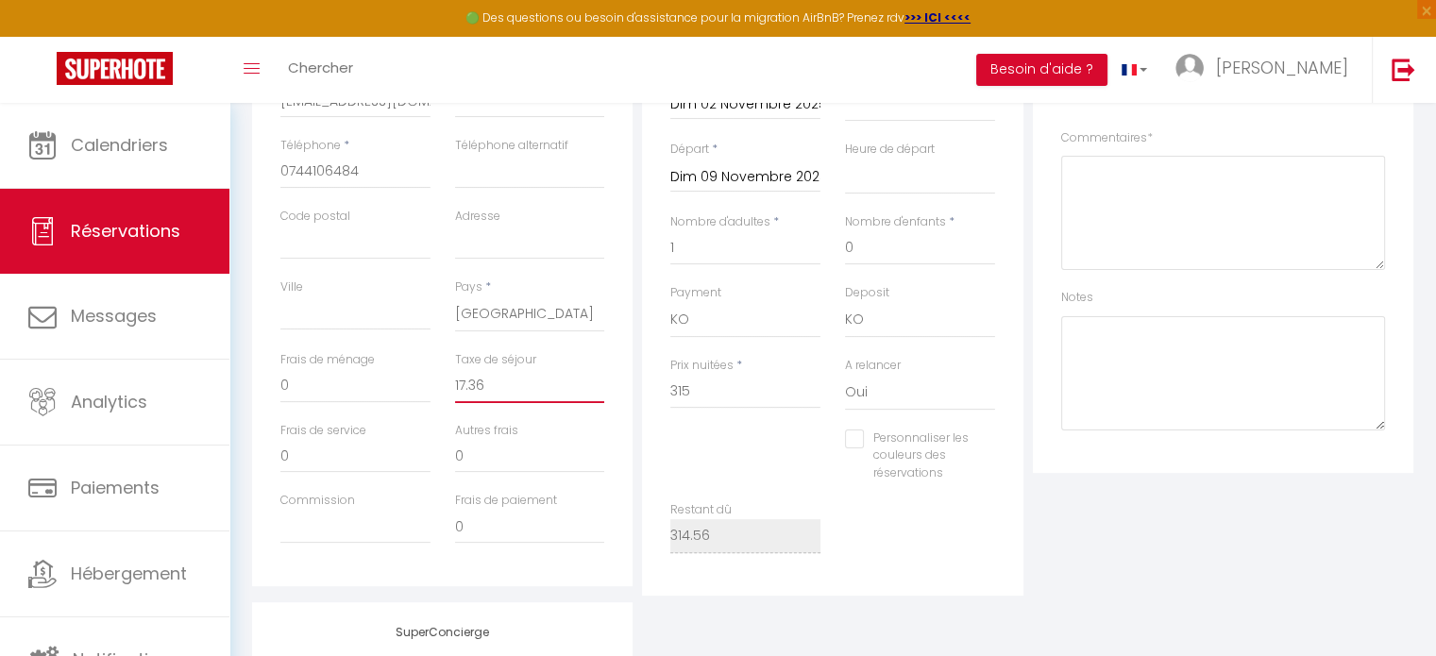
checkbox input "false"
type input "17.36"
click at [341, 390] on input "0" at bounding box center [355, 386] width 150 height 34
select select
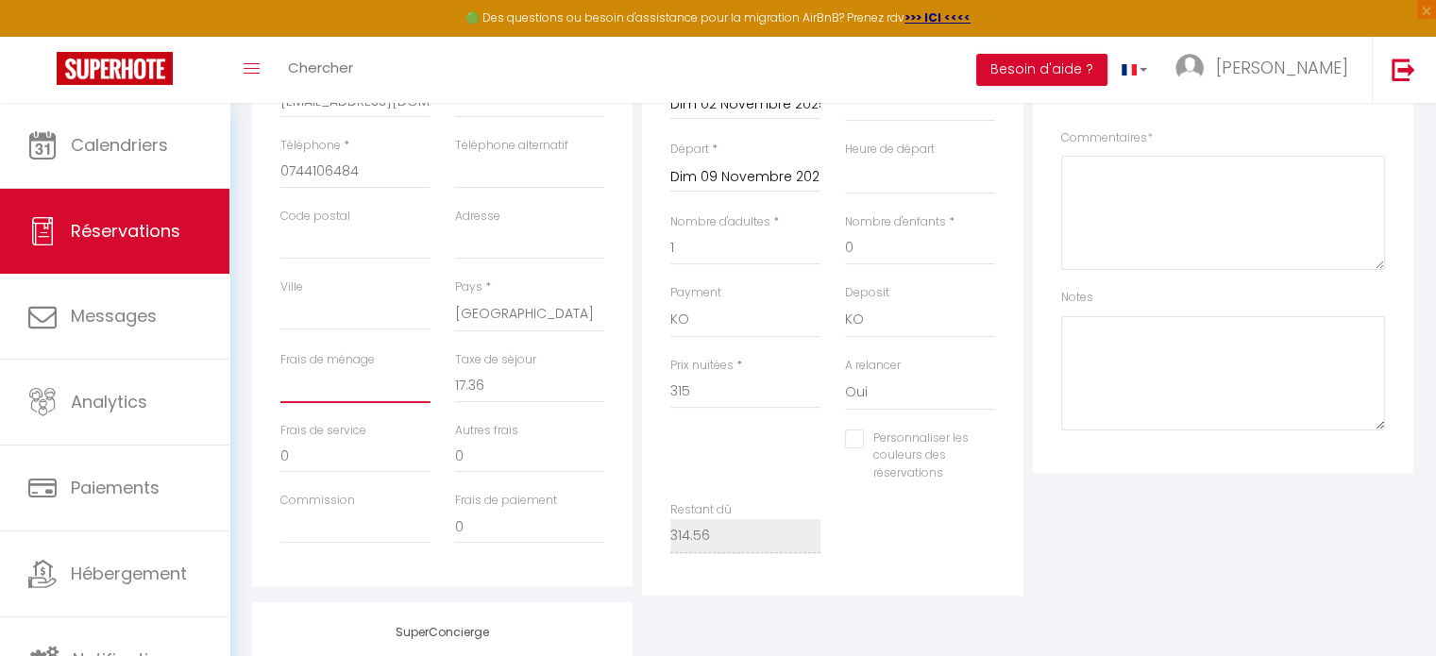
checkbox input "false"
type input "3"
select select
checkbox input "false"
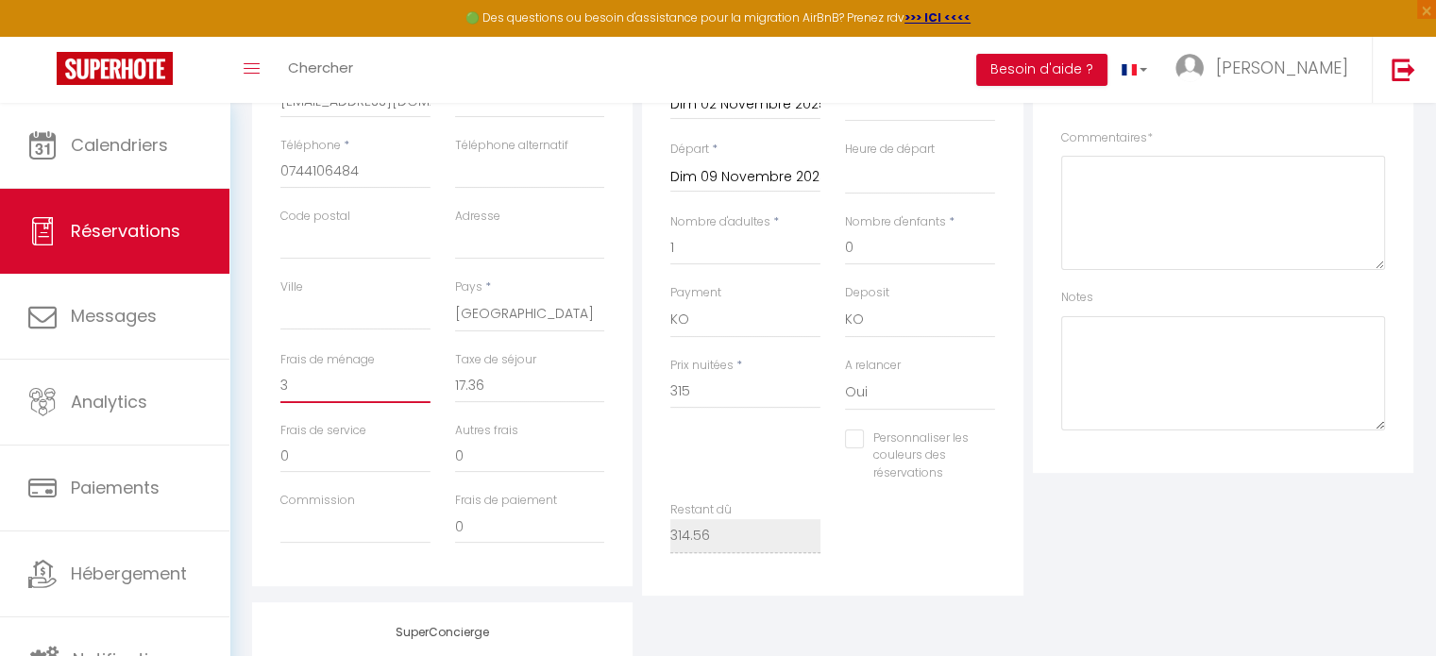
type input "35"
select select
checkbox input "false"
type input "35"
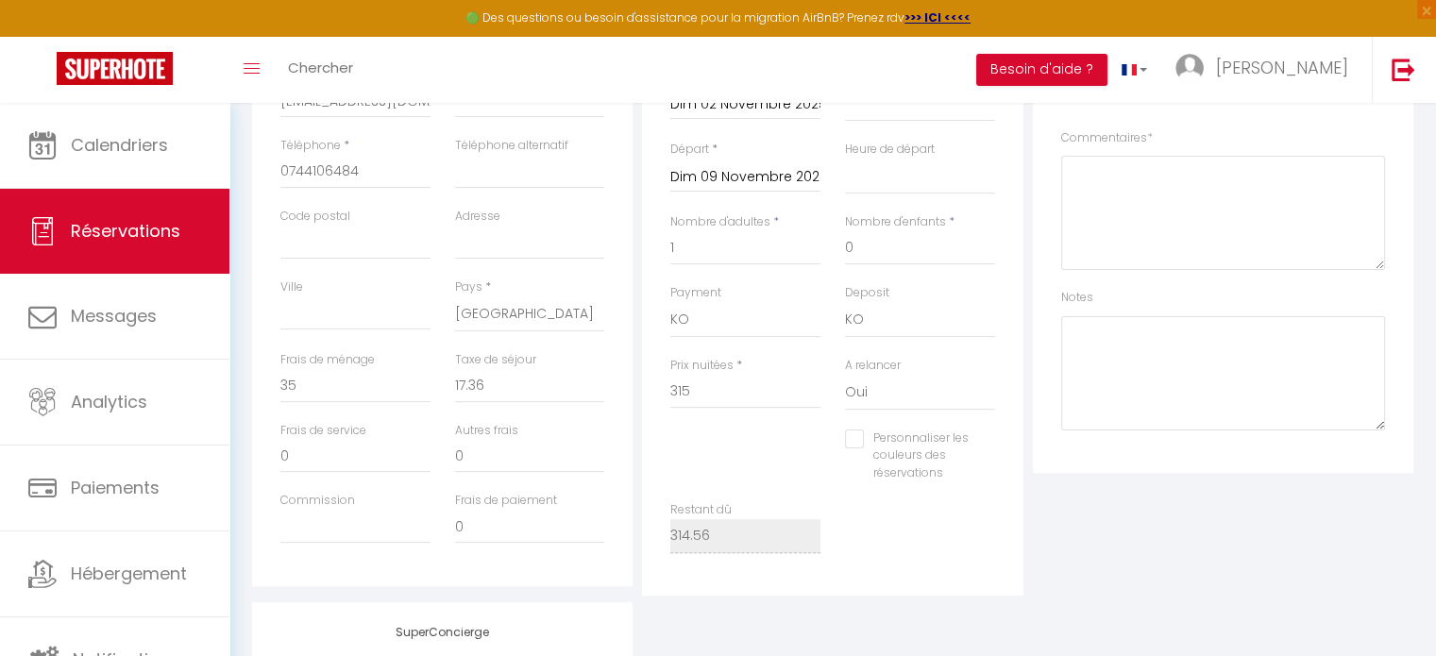
click at [570, 429] on div "Autres frais 0" at bounding box center [530, 448] width 150 height 52
click at [510, 392] on input "17.36" at bounding box center [530, 386] width 150 height 34
click at [749, 437] on div "Personnaliser les couleurs des réservations #D7092E" at bounding box center [832, 465] width 349 height 73
click at [709, 554] on div "Restant dû 314.56" at bounding box center [745, 536] width 175 height 71
click at [706, 485] on div "Personnaliser les couleurs des réservations #D7092E" at bounding box center [832, 465] width 349 height 73
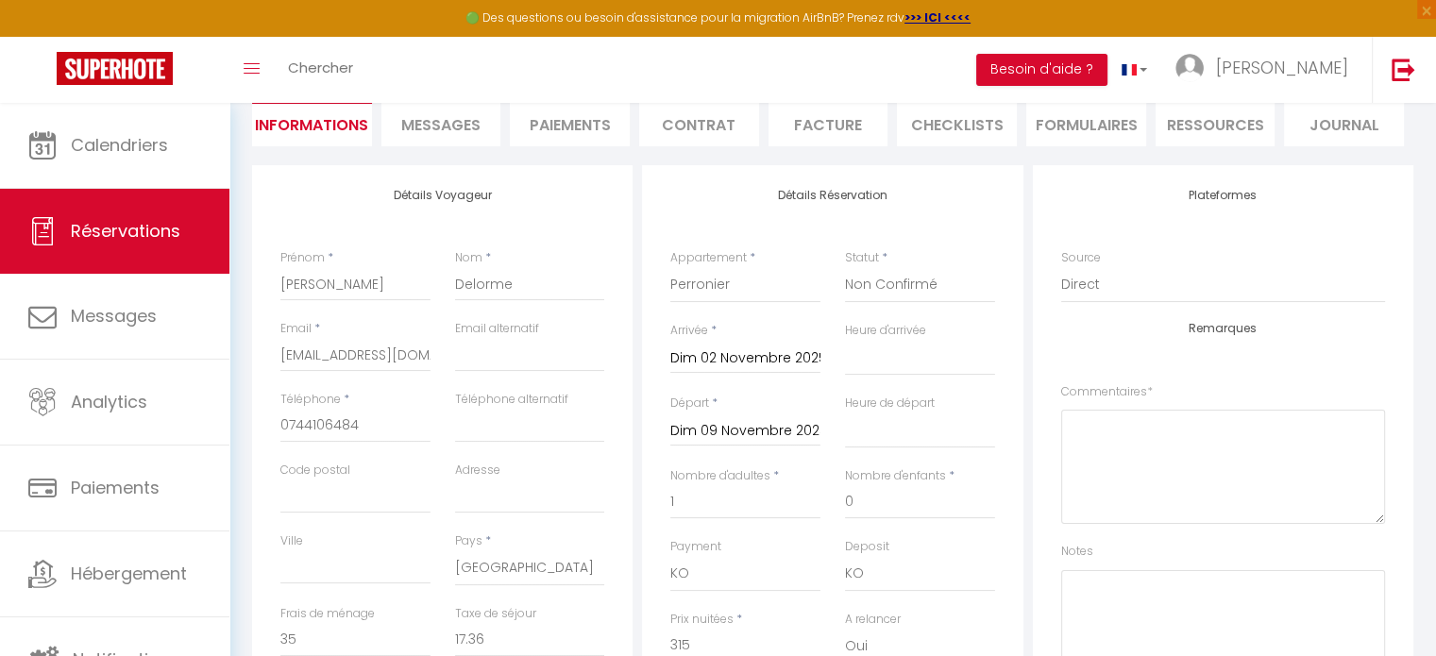
scroll to position [0, 0]
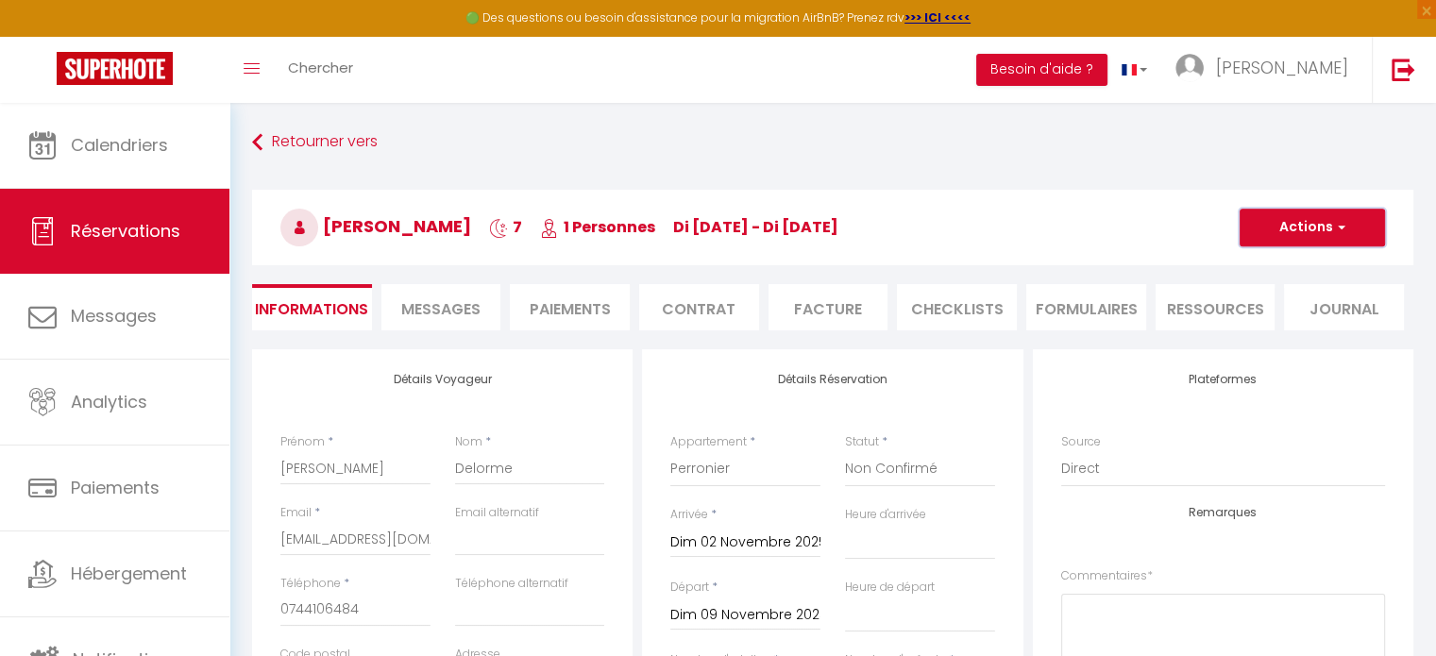
click at [1309, 210] on button "Actions" at bounding box center [1311, 228] width 145 height 38
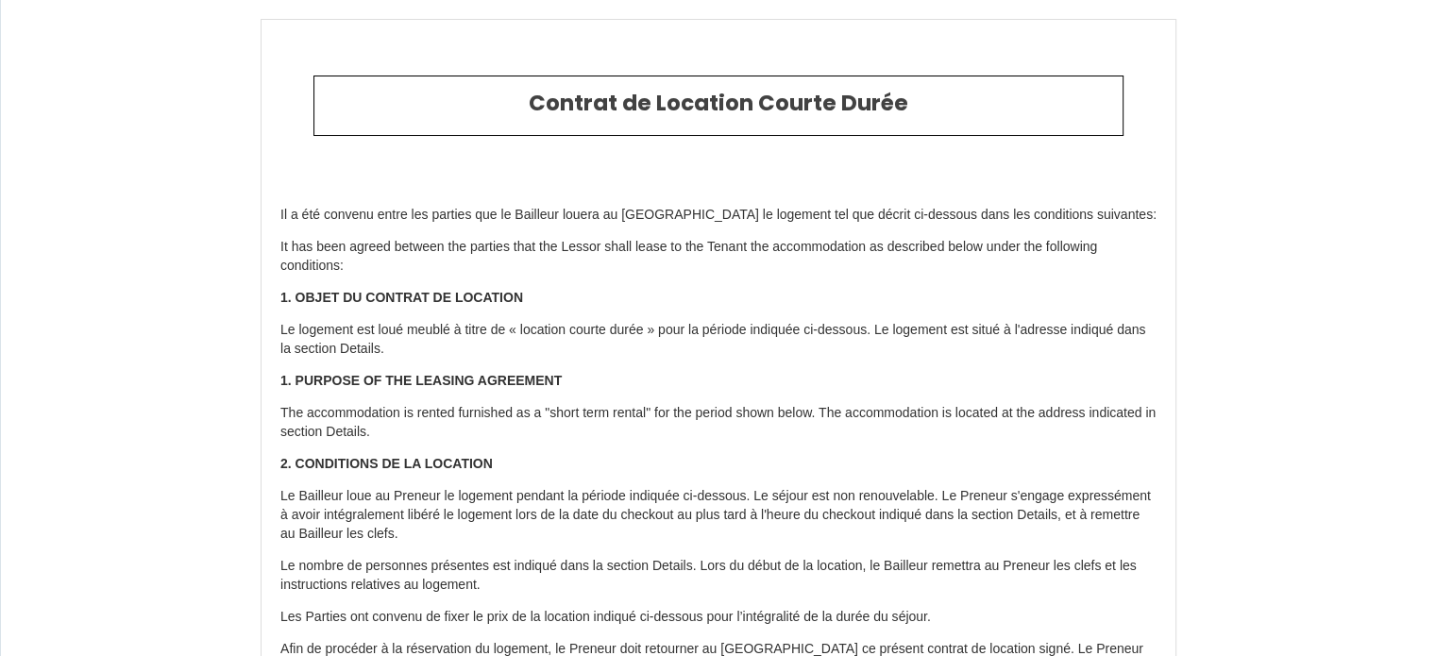
type input "[PHONE_NUMBER]"
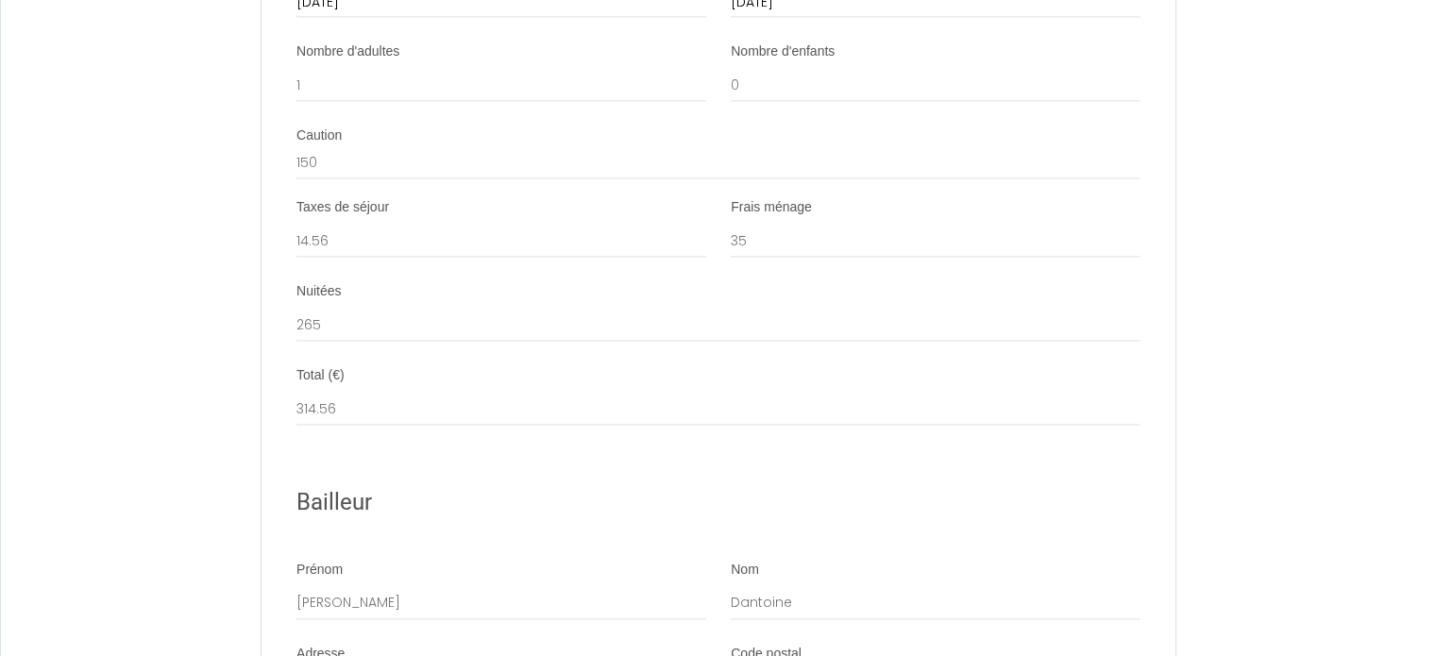
scroll to position [2666, 0]
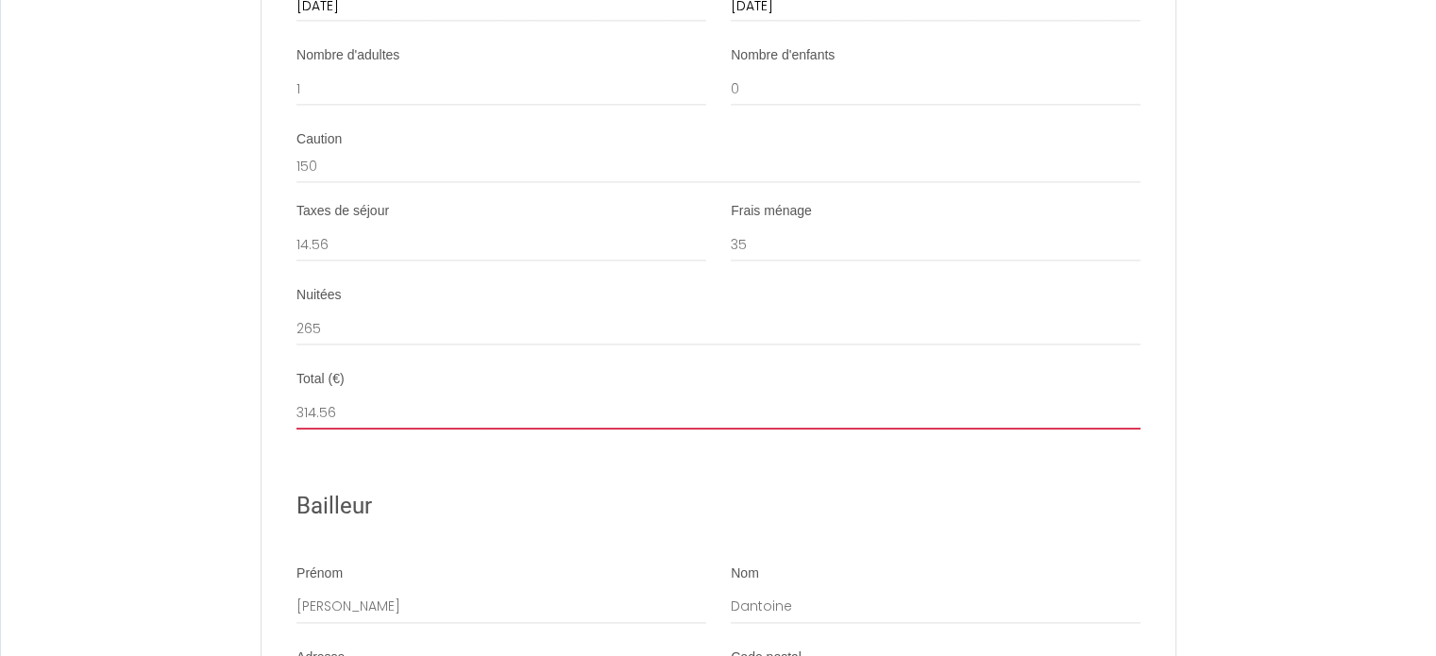
click at [415, 424] on input "314.56" at bounding box center [718, 412] width 844 height 34
type input "314."
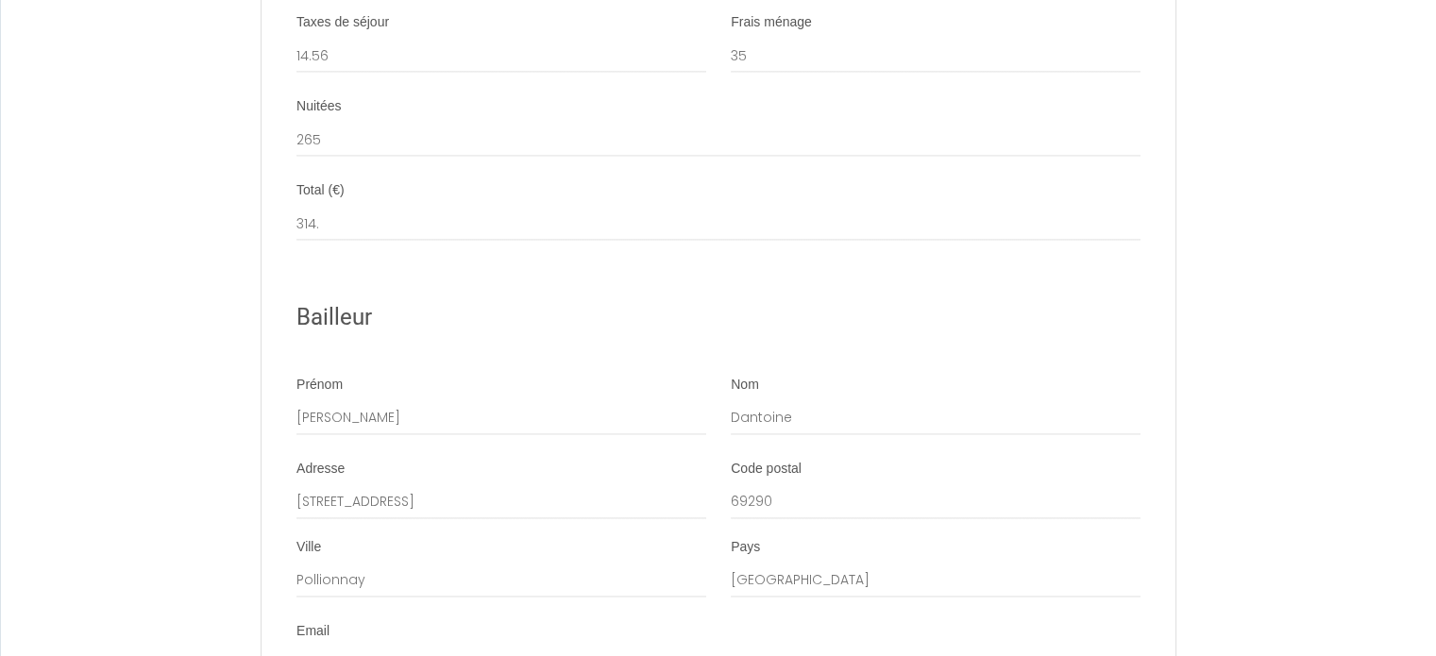
scroll to position [2847, 0]
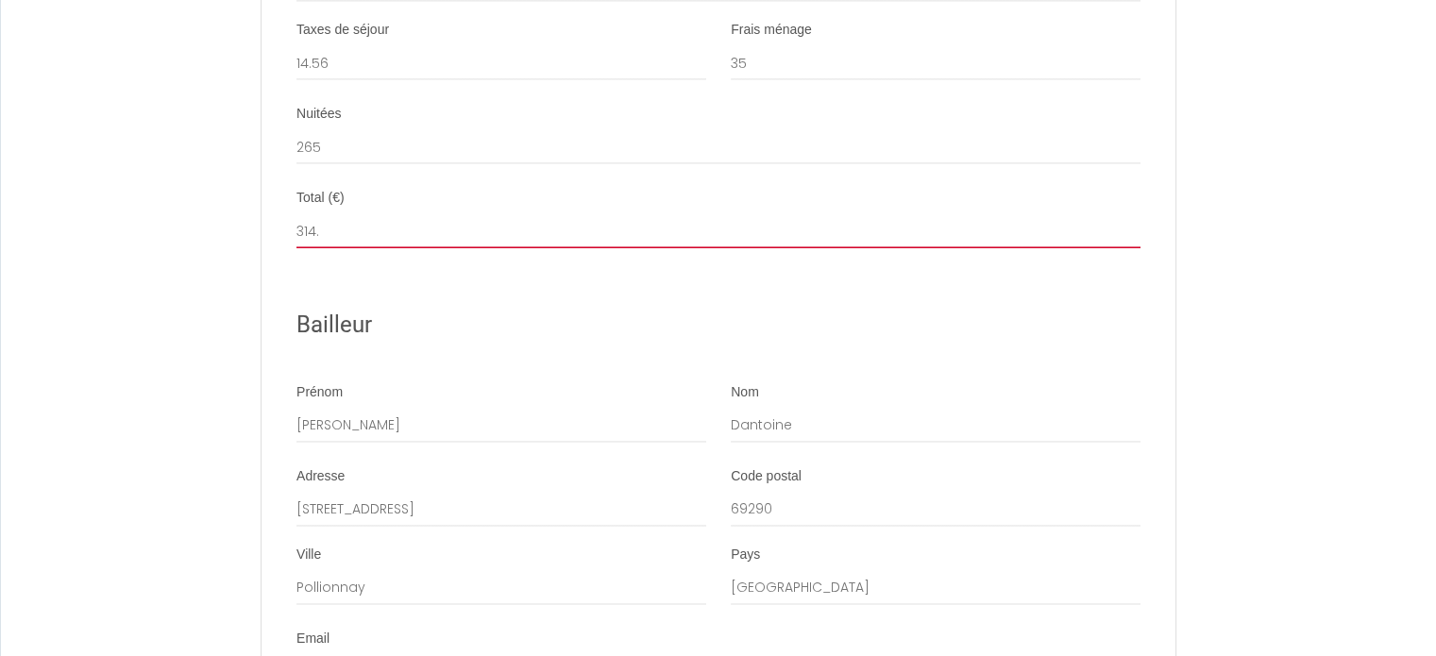
click at [412, 245] on input "314." at bounding box center [718, 231] width 844 height 34
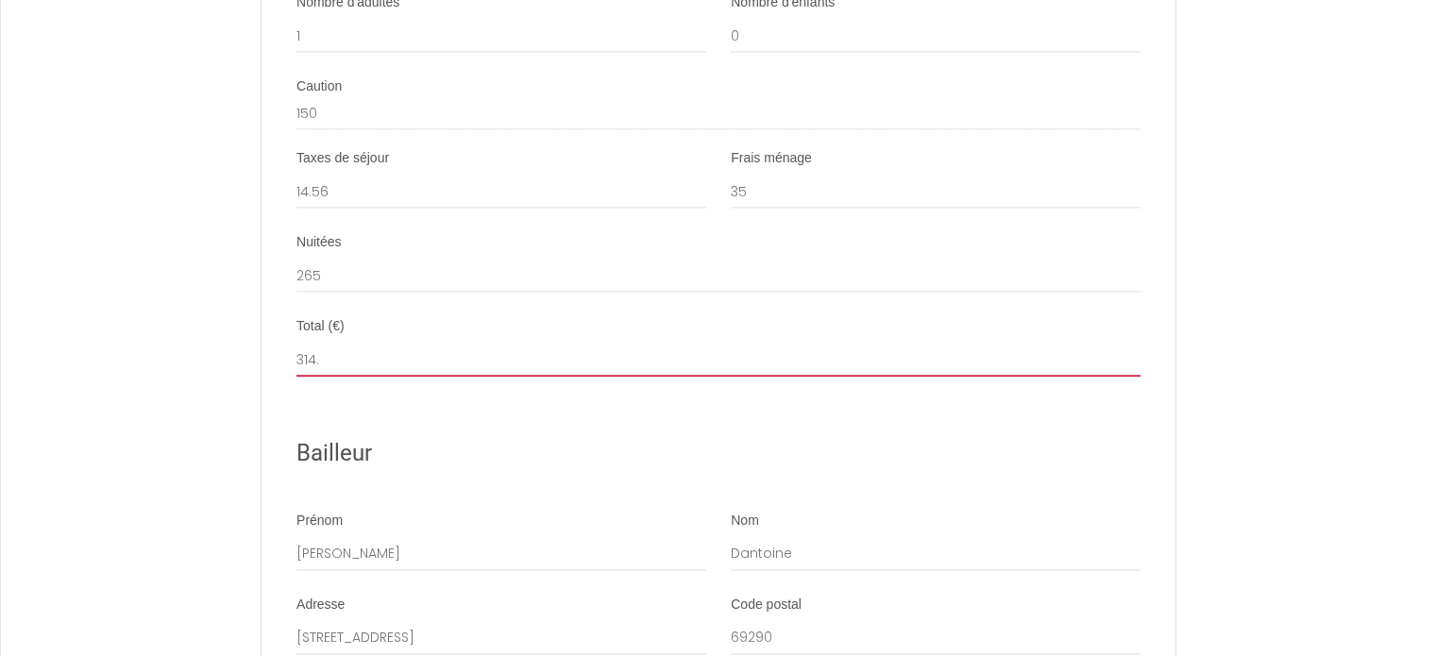
scroll to position [2652, 0]
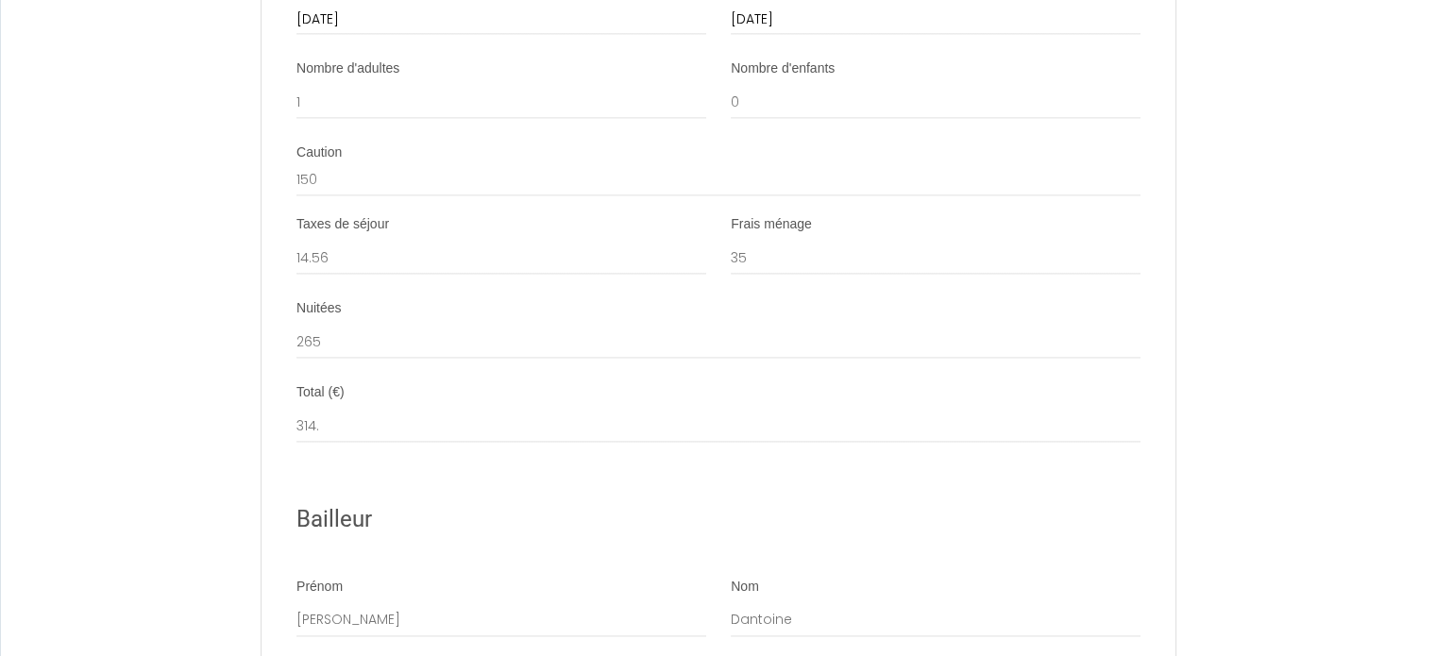
drag, startPoint x: 218, startPoint y: 56, endPoint x: 228, endPoint y: 67, distance: 15.4
click at [338, 359] on input "265" at bounding box center [718, 342] width 844 height 34
type input "2"
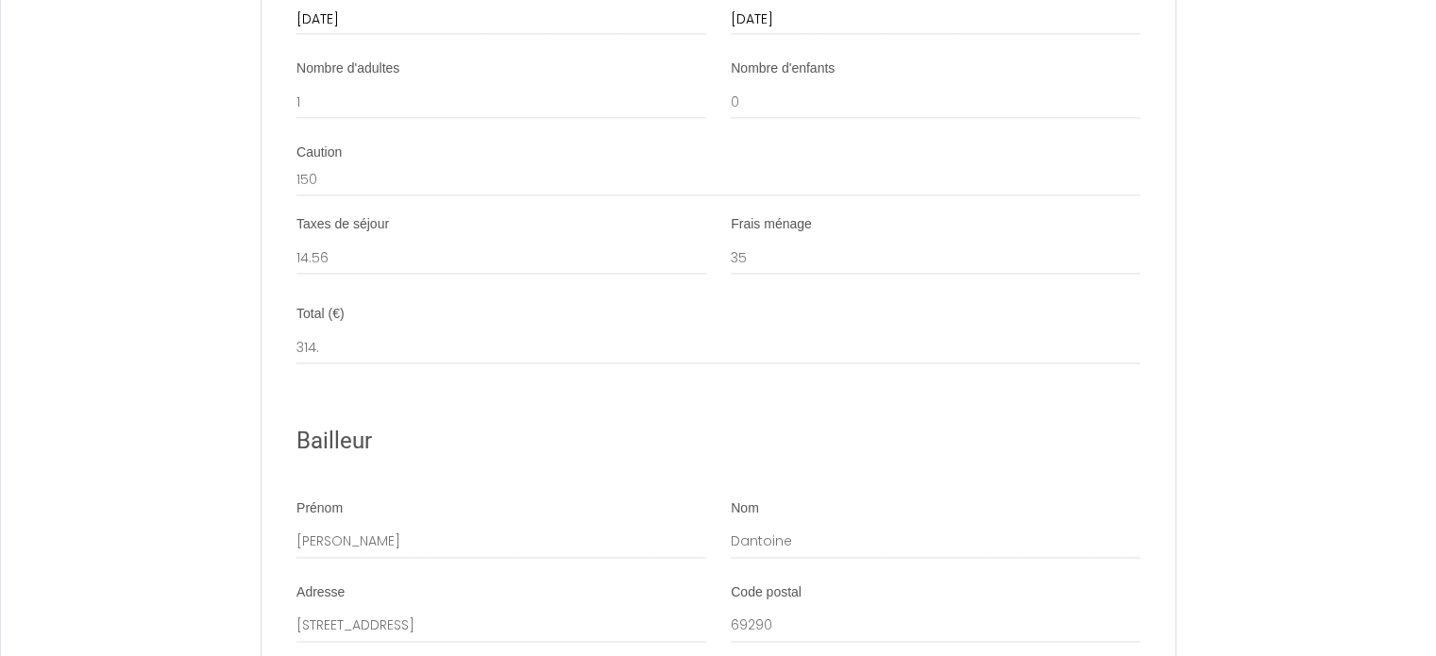
click at [408, 349] on input "314." at bounding box center [718, 347] width 844 height 34
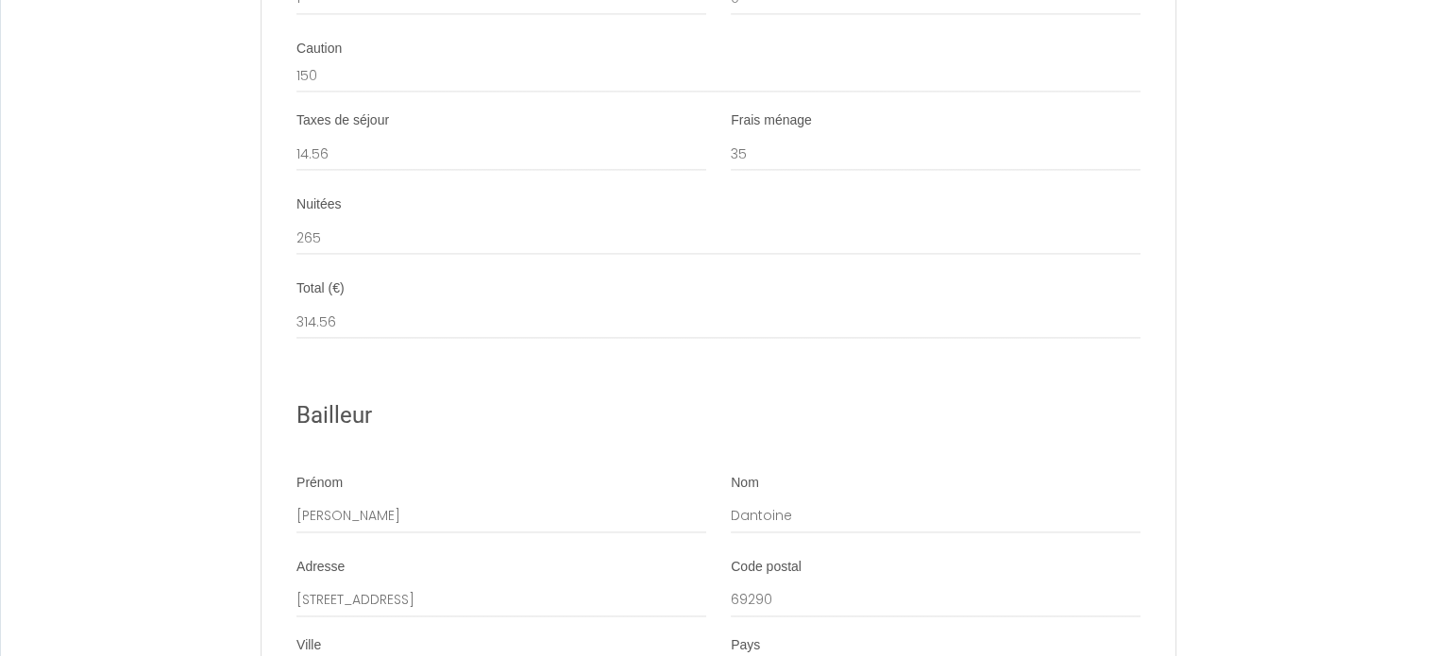
scroll to position [2688, 0]
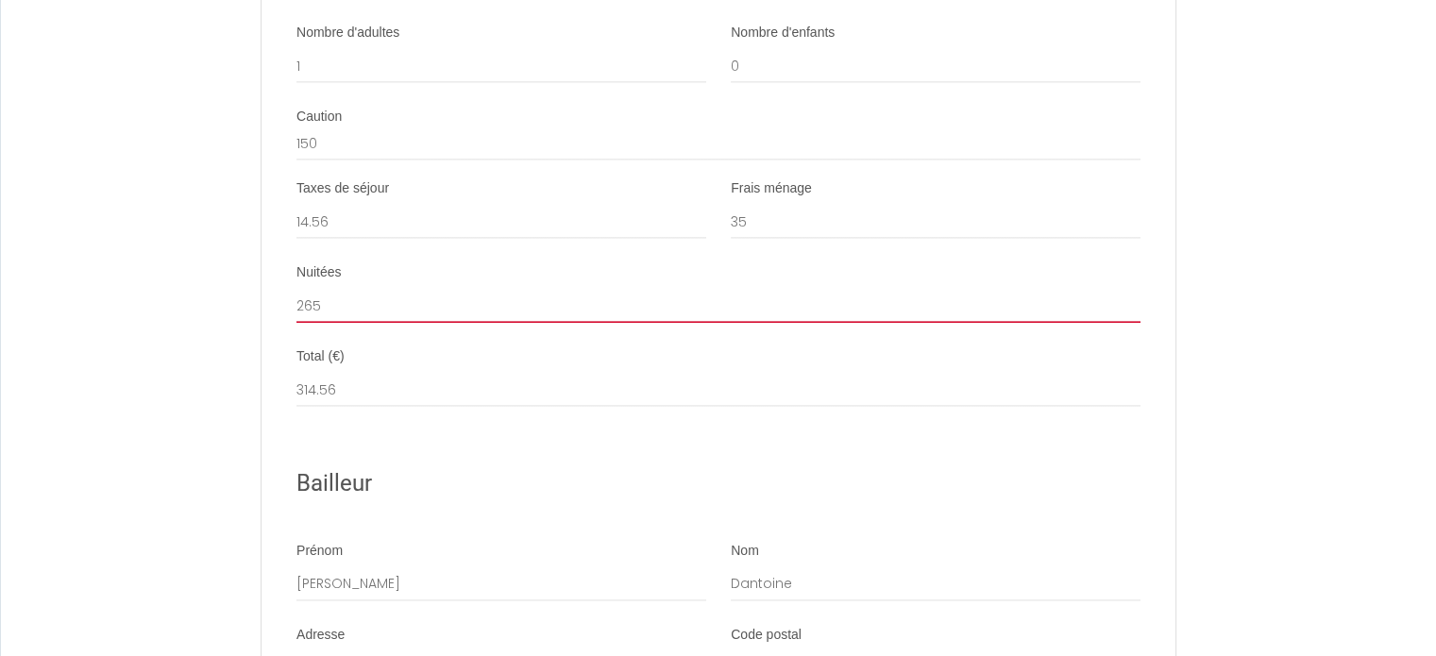
click at [343, 320] on input "265" at bounding box center [718, 306] width 844 height 34
type input "2"
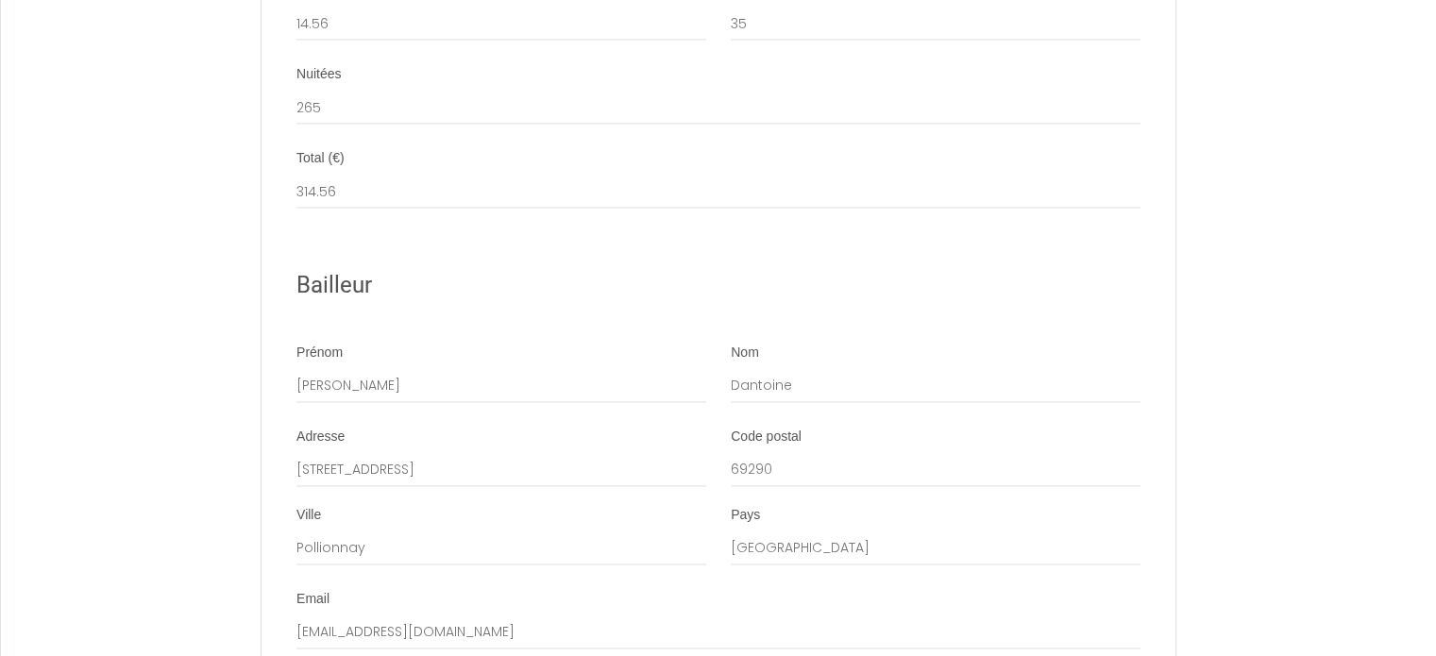
scroll to position [2786, 0]
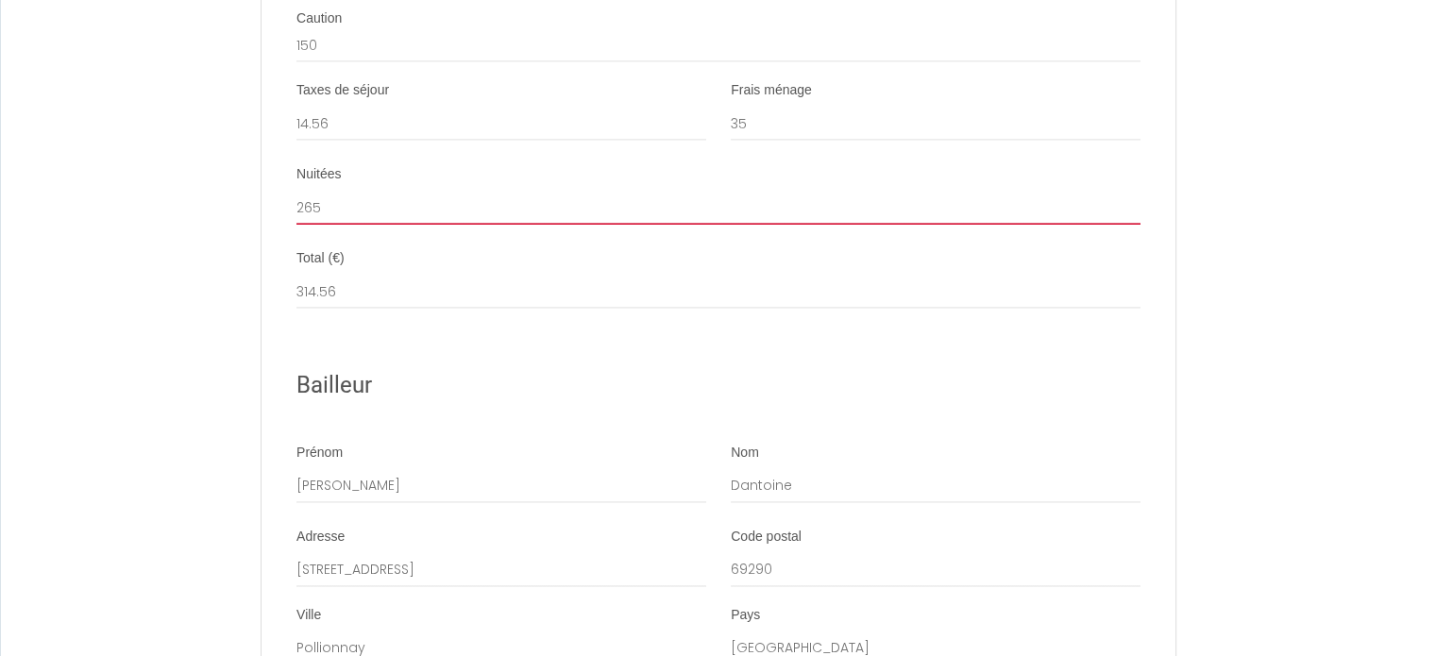
click at [321, 225] on input "265" at bounding box center [718, 208] width 844 height 34
type input "315"
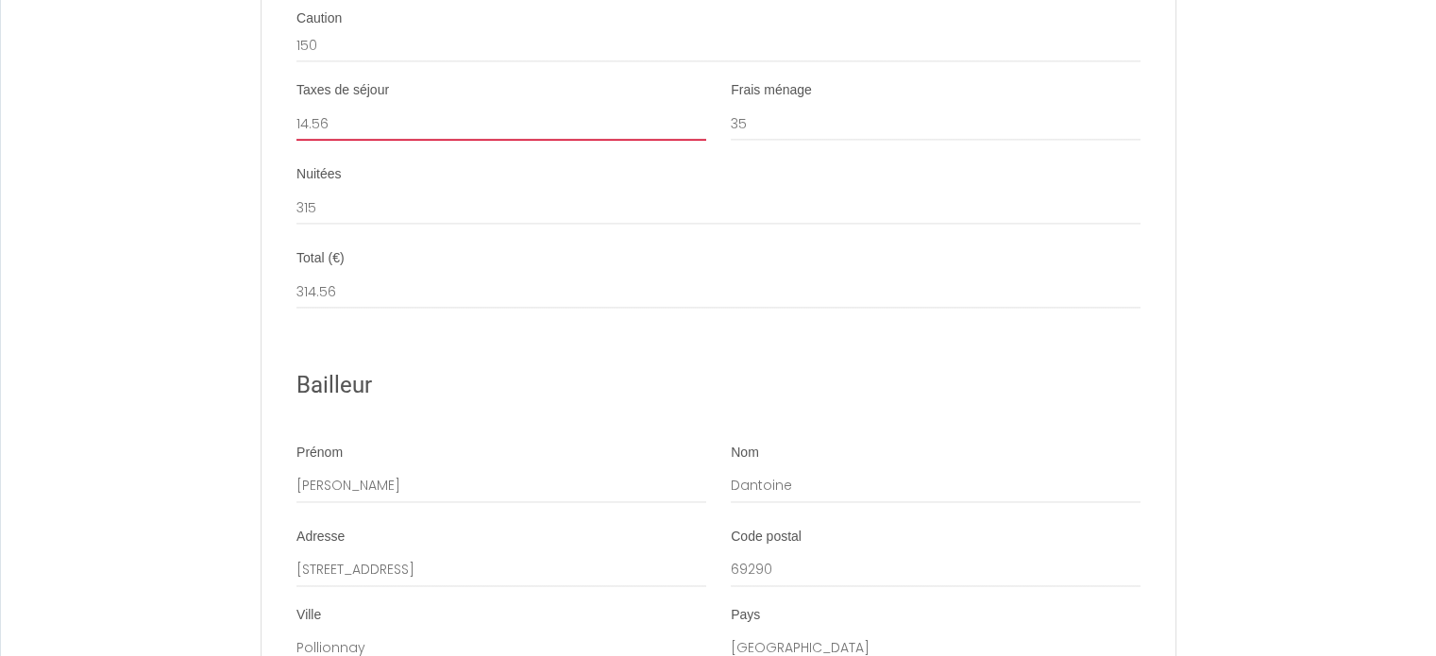
click at [345, 141] on input "14.56" at bounding box center [501, 124] width 410 height 34
type input "17"
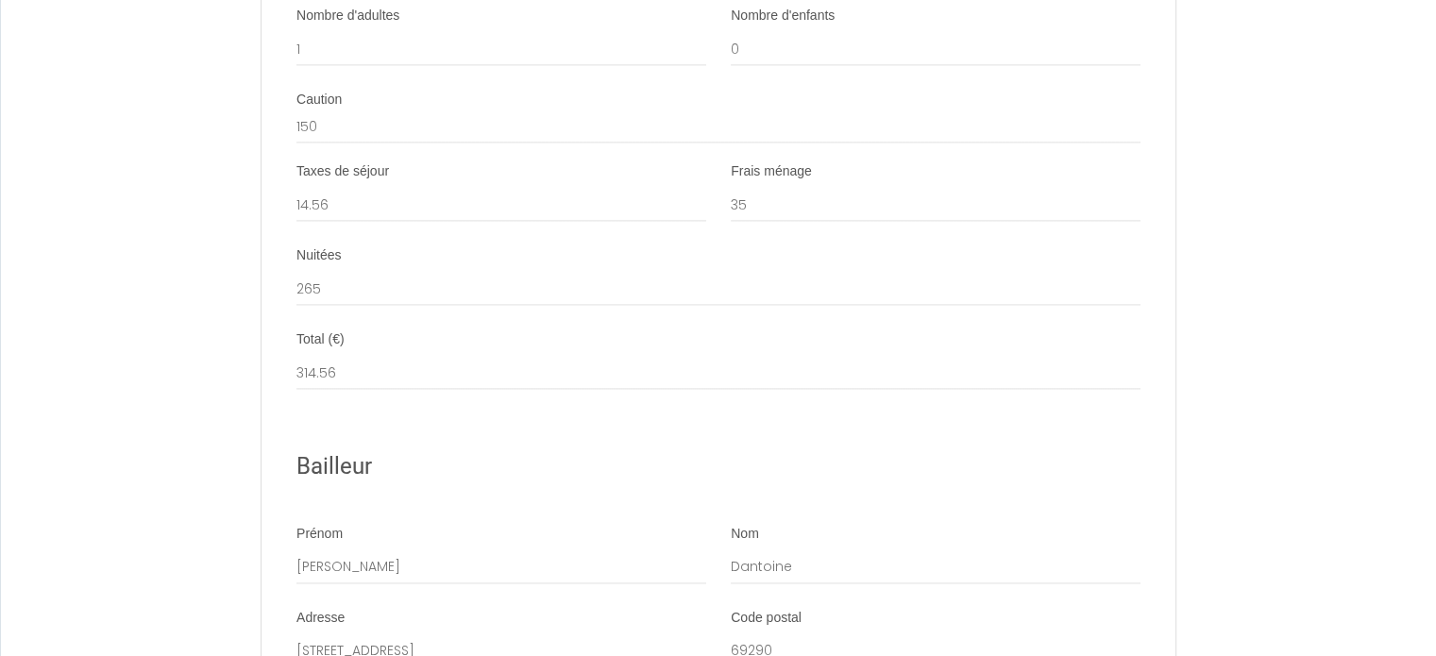
scroll to position [2703, 0]
click at [345, 389] on input "314.56" at bounding box center [718, 375] width 844 height 34
click at [333, 297] on input "265" at bounding box center [718, 291] width 844 height 34
type input "315"
click at [344, 222] on input "14.56" at bounding box center [501, 207] width 410 height 34
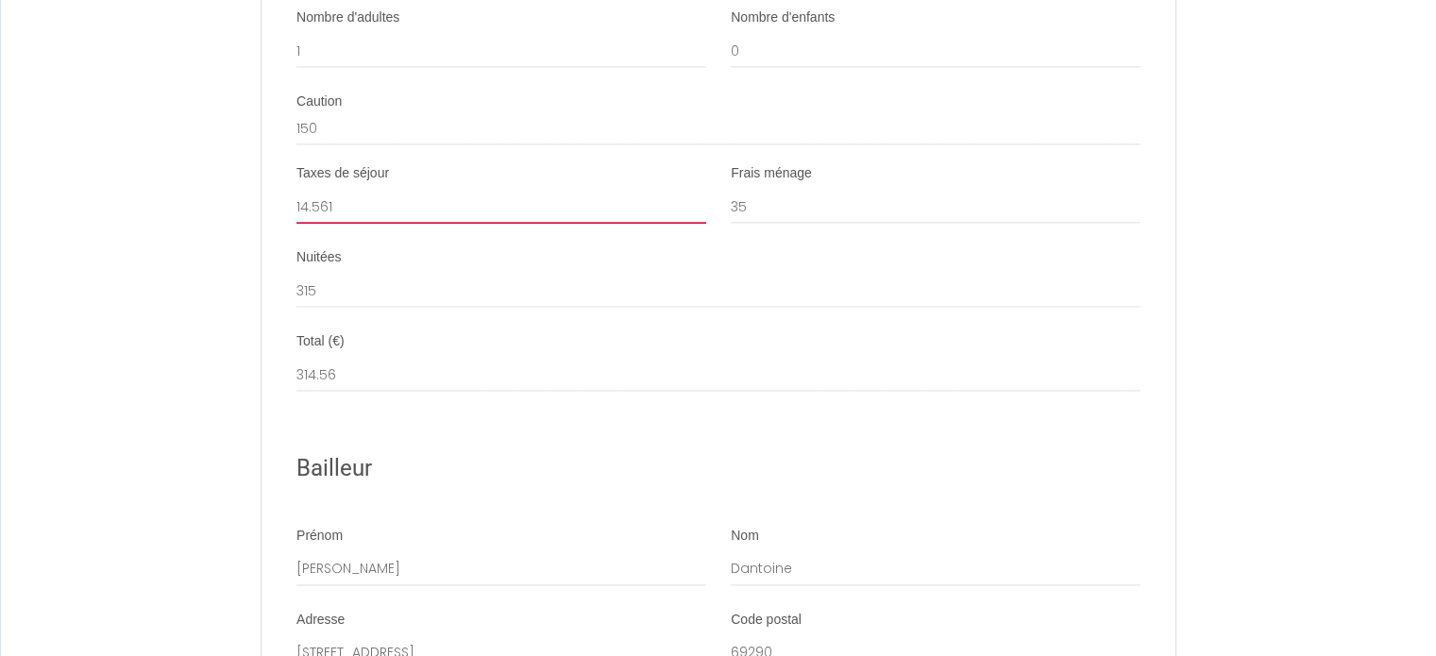
type input "14.5617"
